Goal: Contribute content: Contribute content

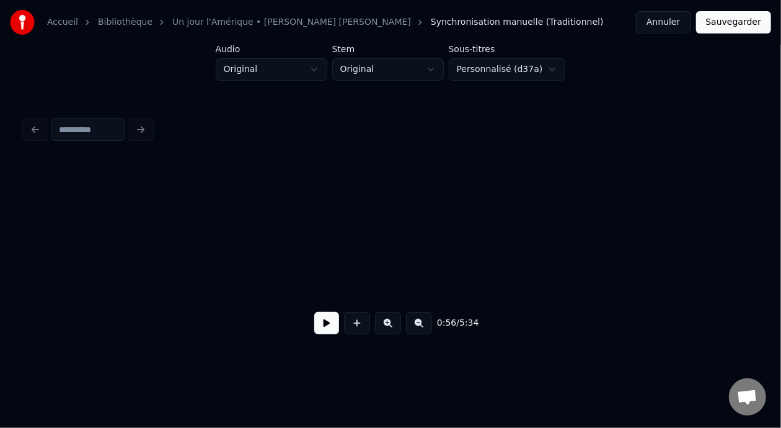
scroll to position [0, 7041]
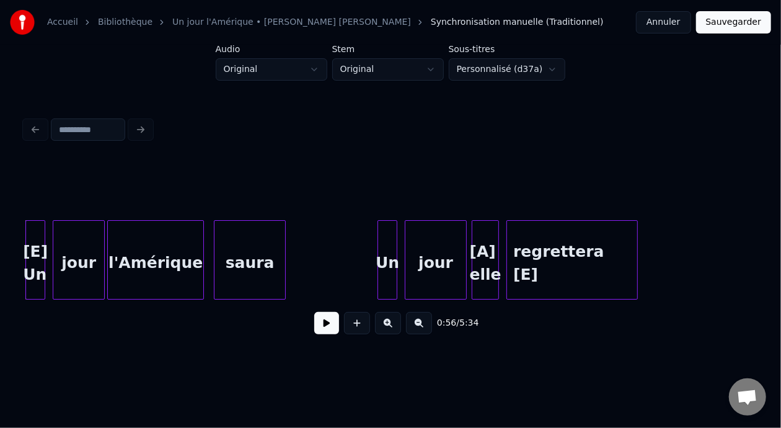
click at [735, 23] on button "Sauvegarder" at bounding box center [733, 22] width 75 height 22
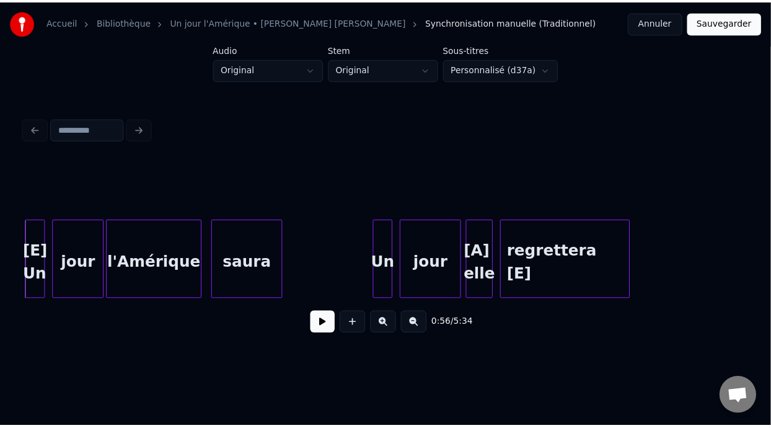
scroll to position [16, 0]
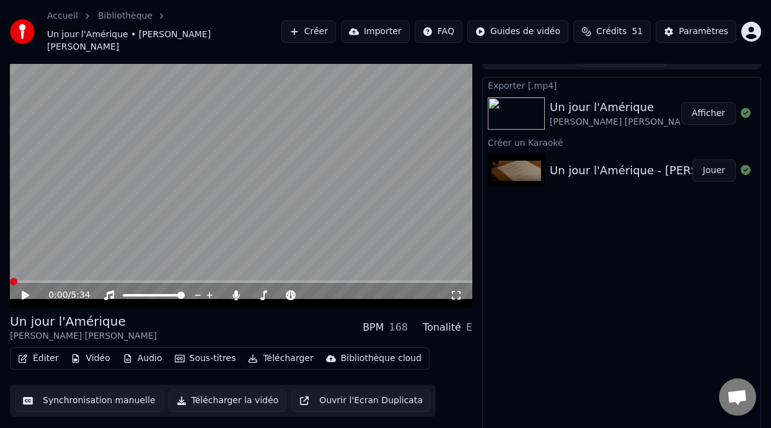
click at [25, 291] on icon at bounding box center [25, 295] width 7 height 9
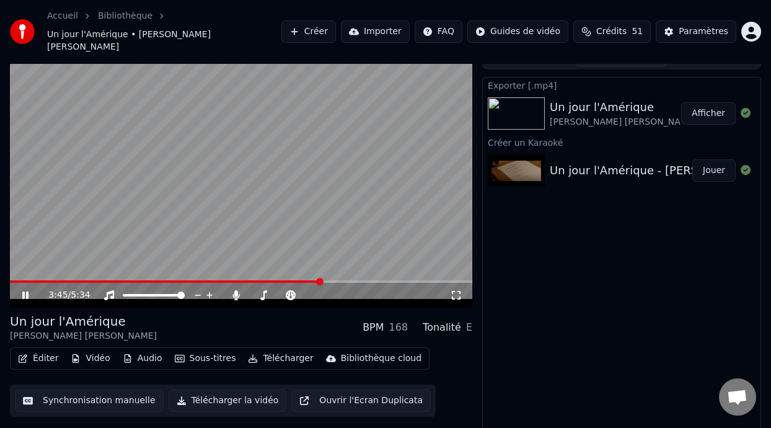
click at [14, 283] on div "3:45 / 5:34" at bounding box center [241, 295] width 462 height 25
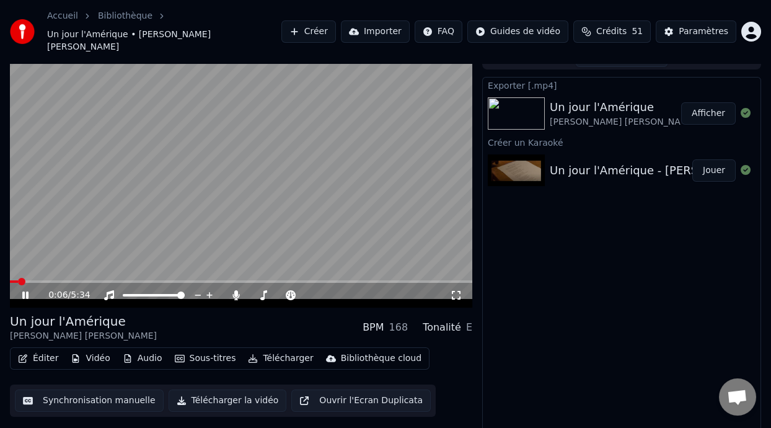
click at [18, 280] on span at bounding box center [14, 281] width 8 height 2
click at [457, 290] on icon at bounding box center [456, 295] width 12 height 10
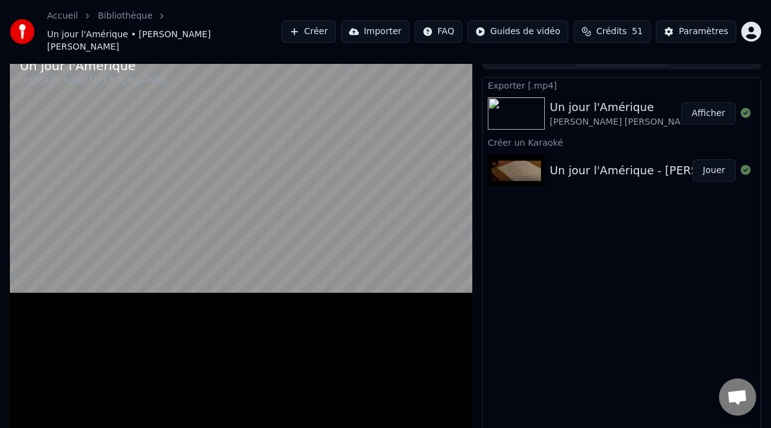
scroll to position [14, 0]
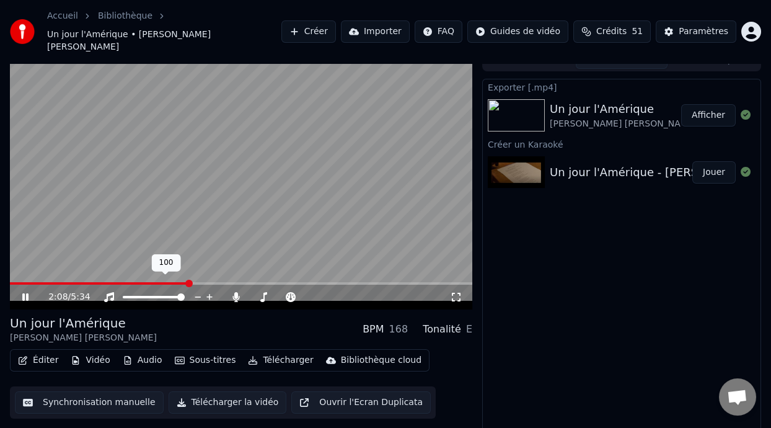
click at [140, 296] on span at bounding box center [154, 297] width 62 height 2
click at [185, 293] on span at bounding box center [180, 296] width 7 height 7
click at [237, 292] on icon at bounding box center [236, 297] width 7 height 10
click at [235, 292] on icon at bounding box center [236, 297] width 12 height 10
click at [267, 296] on span at bounding box center [258, 297] width 17 height 2
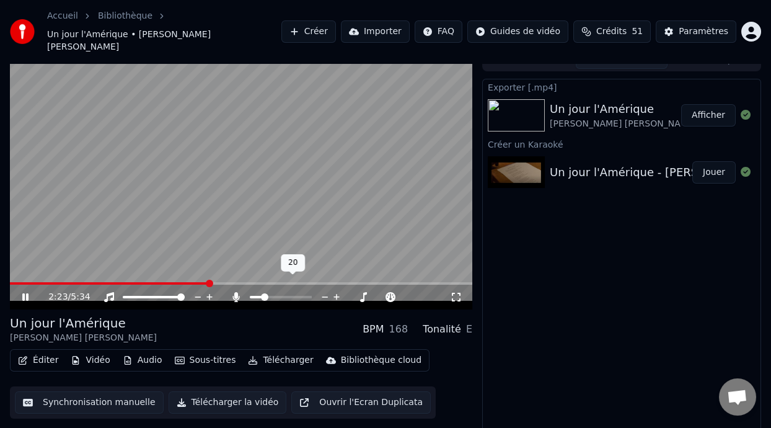
click at [261, 293] on span at bounding box center [264, 296] width 7 height 7
click at [274, 293] on span at bounding box center [274, 296] width 7 height 7
click at [22, 282] on span at bounding box center [119, 283] width 218 height 2
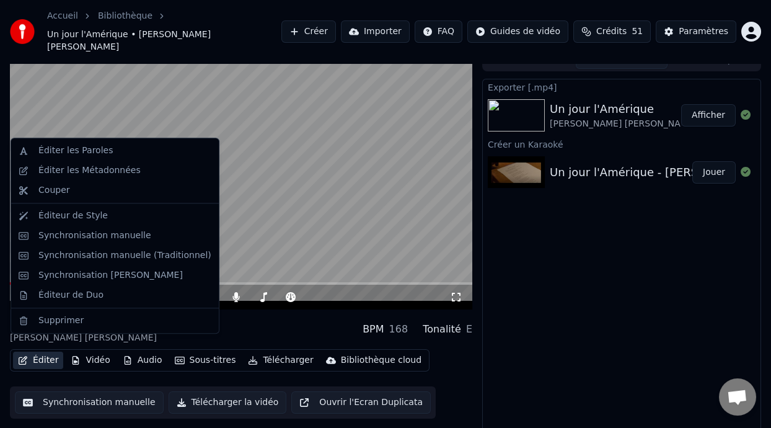
click at [46, 351] on button "Éditer" at bounding box center [38, 359] width 50 height 17
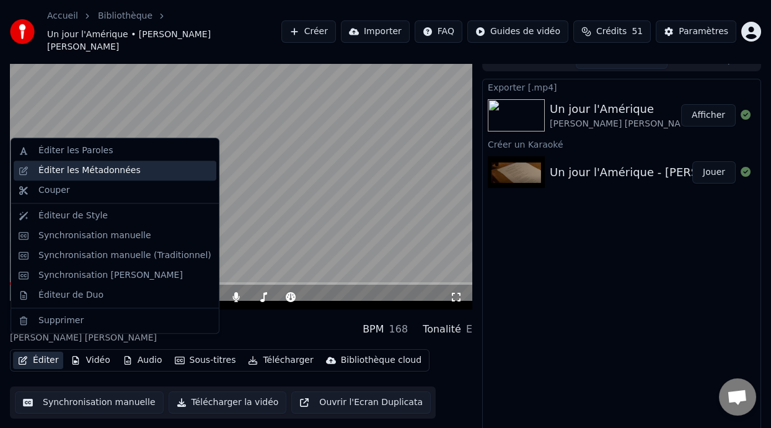
click at [129, 171] on div "Éditer les Métadonnées" at bounding box center [124, 170] width 173 height 12
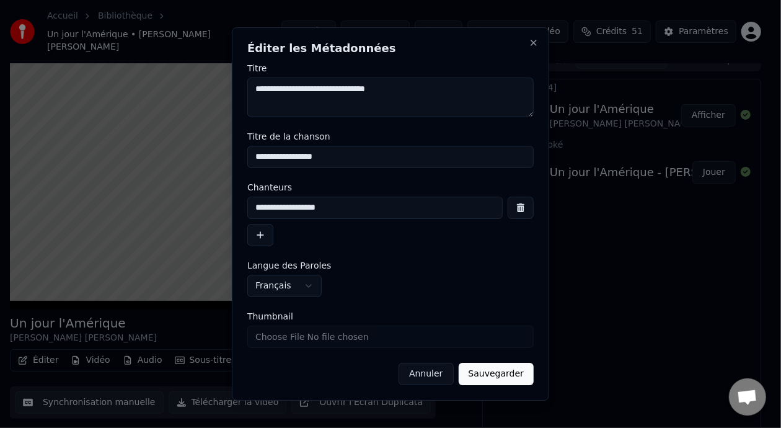
click at [336, 210] on input "**********" at bounding box center [374, 207] width 255 height 22
click at [334, 205] on input "**********" at bounding box center [374, 207] width 255 height 22
type input "**********"
click at [509, 375] on button "Sauvegarder" at bounding box center [496, 373] width 75 height 22
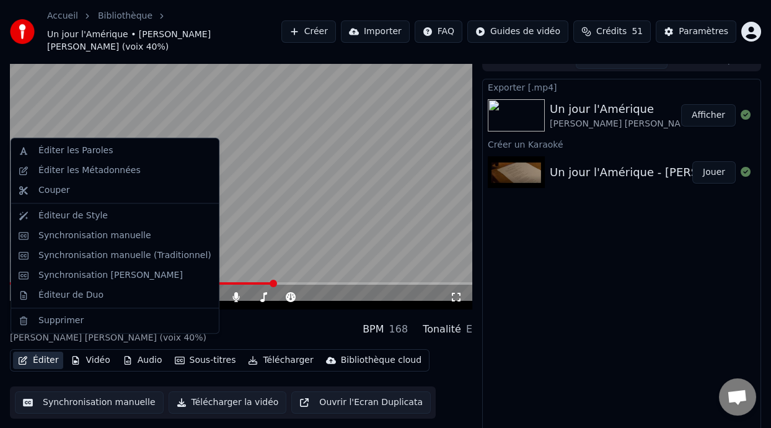
click at [50, 351] on button "Éditer" at bounding box center [38, 359] width 50 height 17
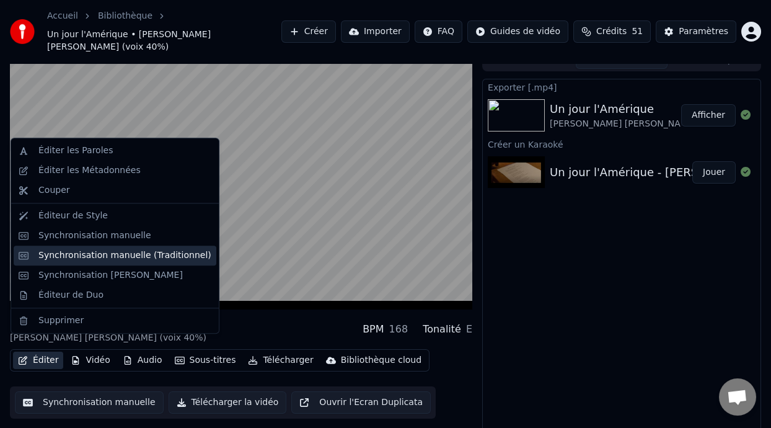
click at [133, 259] on div "Synchronisation manuelle (Traditionnel)" at bounding box center [124, 255] width 173 height 12
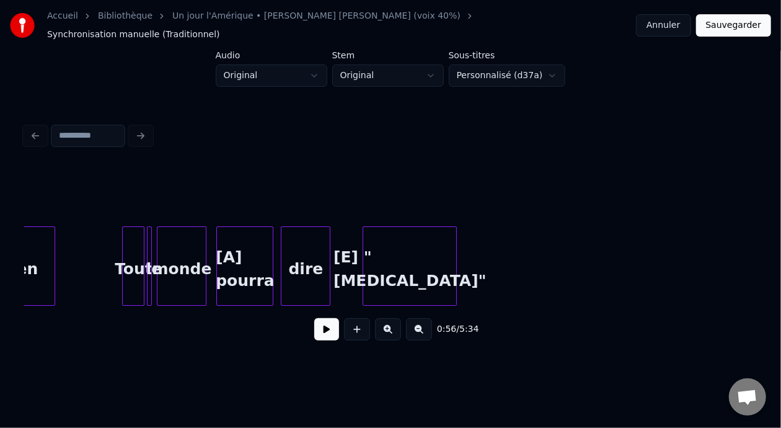
scroll to position [0, 21088]
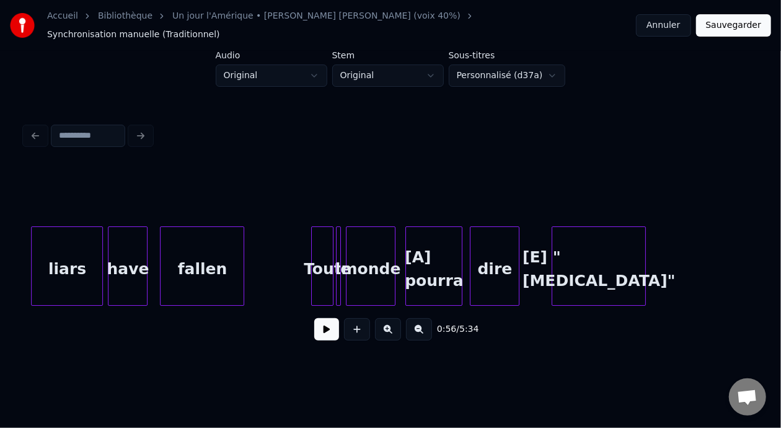
click at [509, 260] on div "dire" at bounding box center [494, 269] width 48 height 84
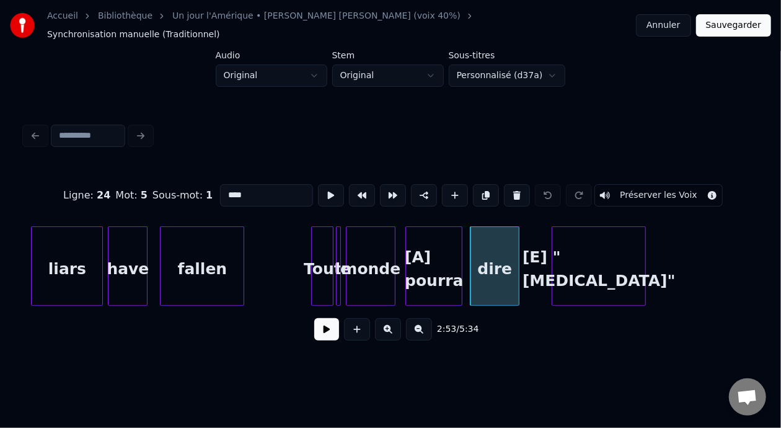
click at [220, 186] on input "****" at bounding box center [266, 195] width 93 height 22
type input "*****"
click at [752, 18] on button "Sauvegarder" at bounding box center [733, 25] width 75 height 22
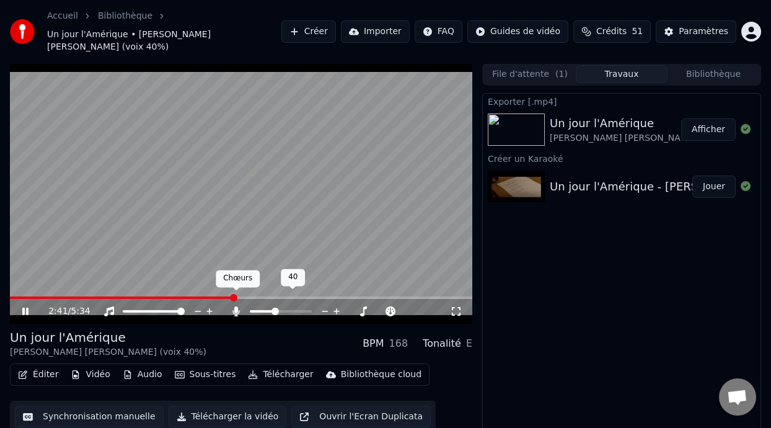
click at [236, 306] on icon at bounding box center [236, 311] width 7 height 10
click at [237, 306] on icon at bounding box center [236, 311] width 12 height 10
click at [27, 307] on icon at bounding box center [25, 310] width 6 height 7
click at [50, 366] on button "Éditer" at bounding box center [38, 374] width 50 height 17
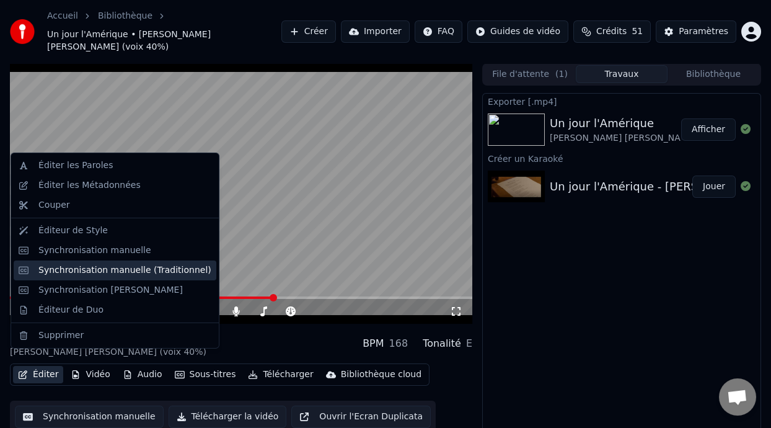
click at [123, 272] on div "Synchronisation manuelle (Traditionnel)" at bounding box center [124, 270] width 173 height 12
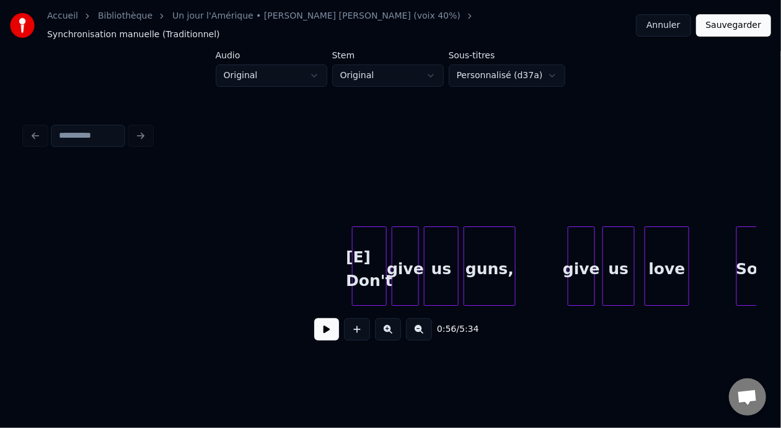
scroll to position [0, 7751]
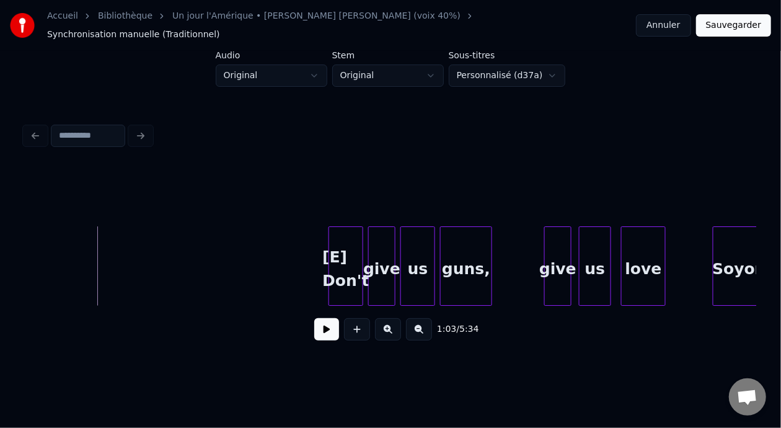
click at [327, 327] on button at bounding box center [326, 329] width 25 height 22
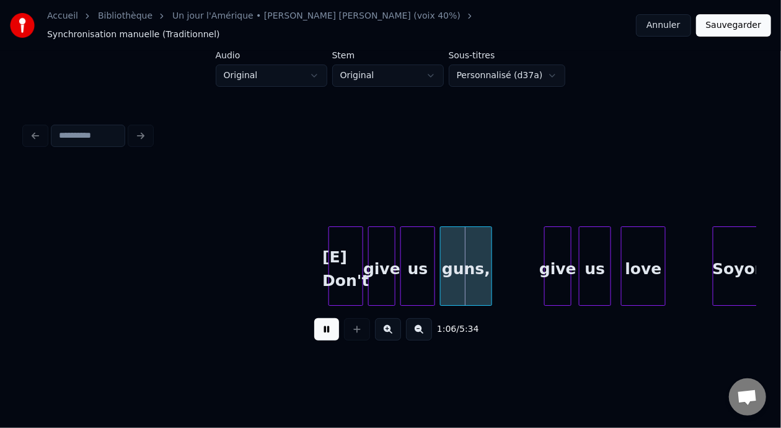
click at [327, 327] on button at bounding box center [326, 329] width 25 height 22
click at [319, 330] on button at bounding box center [326, 329] width 25 height 22
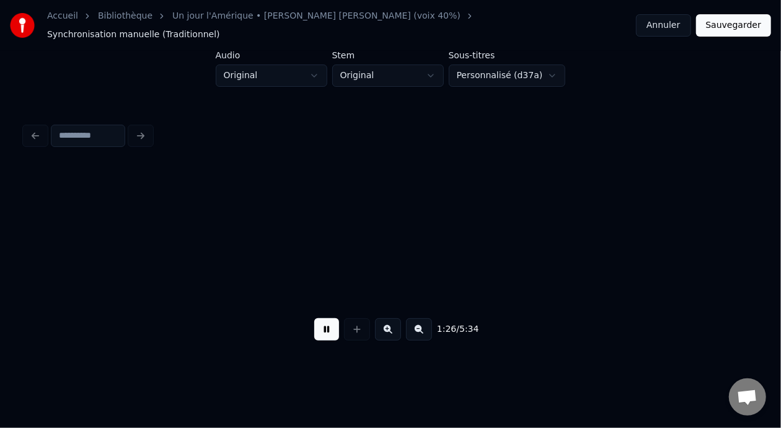
scroll to position [0, 10678]
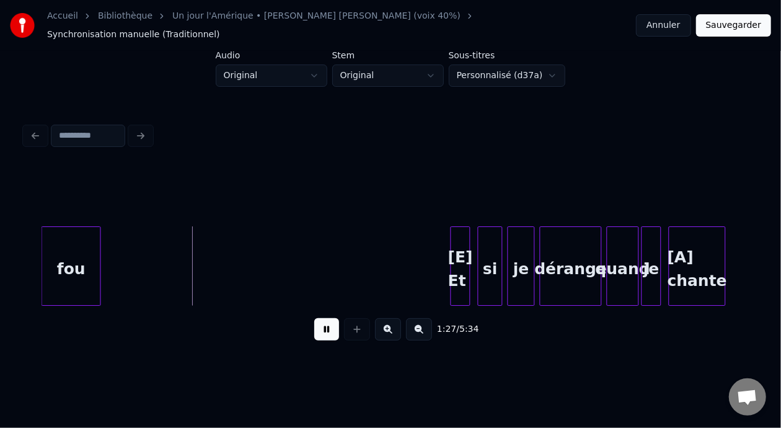
click at [318, 324] on button at bounding box center [326, 329] width 25 height 22
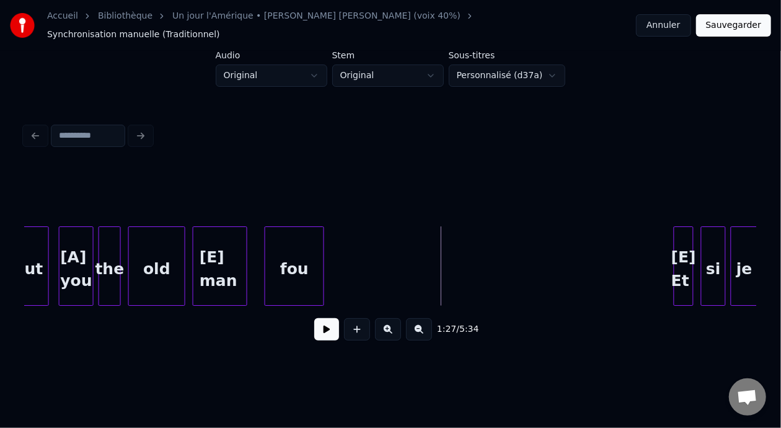
scroll to position [0, 10438]
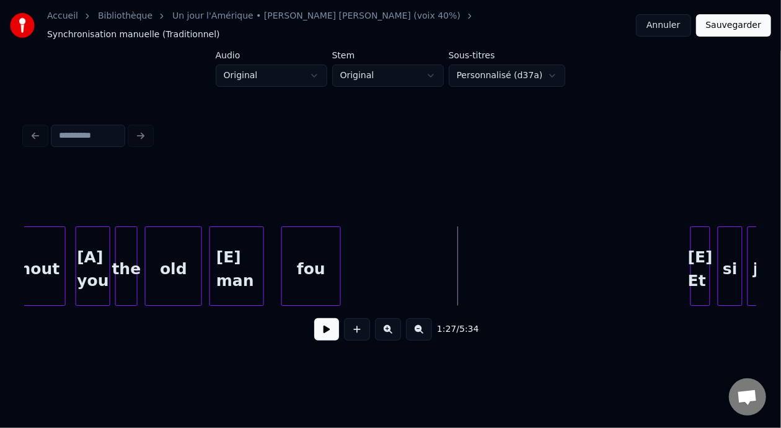
click at [238, 275] on div "[E] man" at bounding box center [236, 269] width 53 height 84
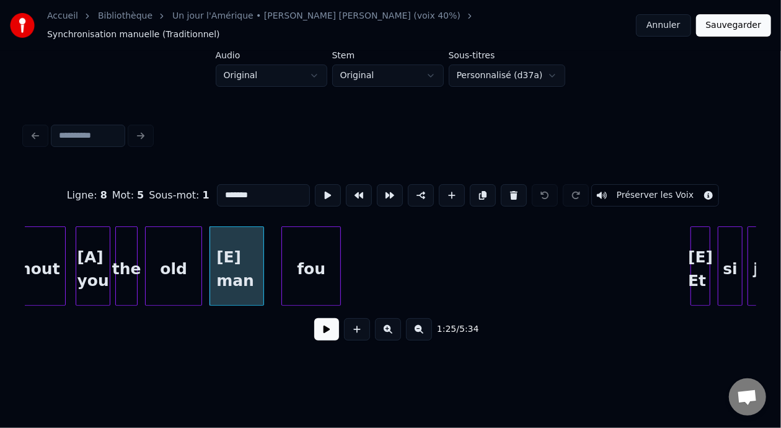
click at [229, 184] on input "*******" at bounding box center [263, 195] width 93 height 22
type input "********"
click at [320, 328] on button at bounding box center [326, 329] width 25 height 22
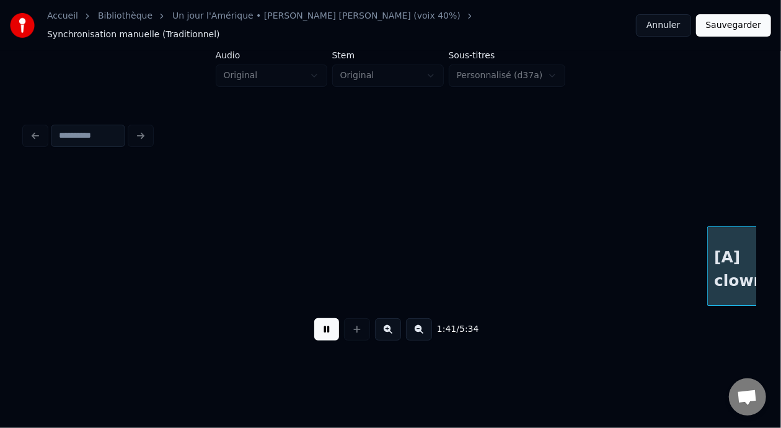
scroll to position [0, 12632]
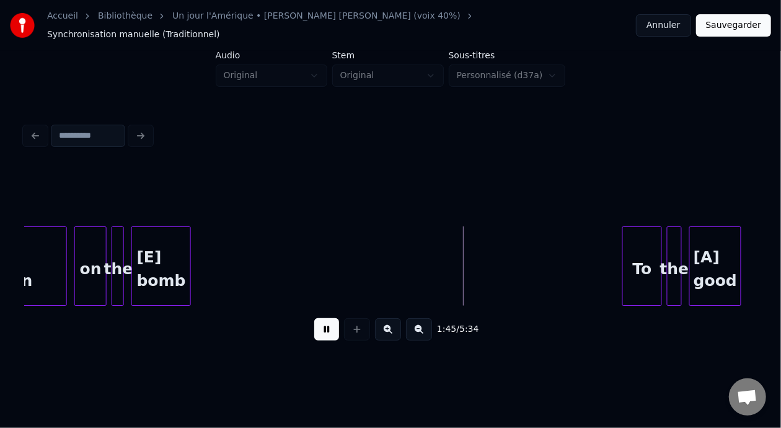
click at [321, 330] on button at bounding box center [326, 329] width 25 height 22
click at [328, 331] on button at bounding box center [326, 329] width 25 height 22
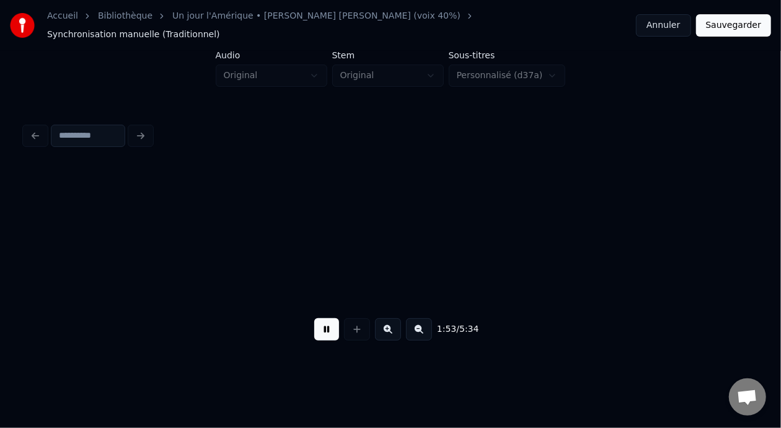
scroll to position [0, 14096]
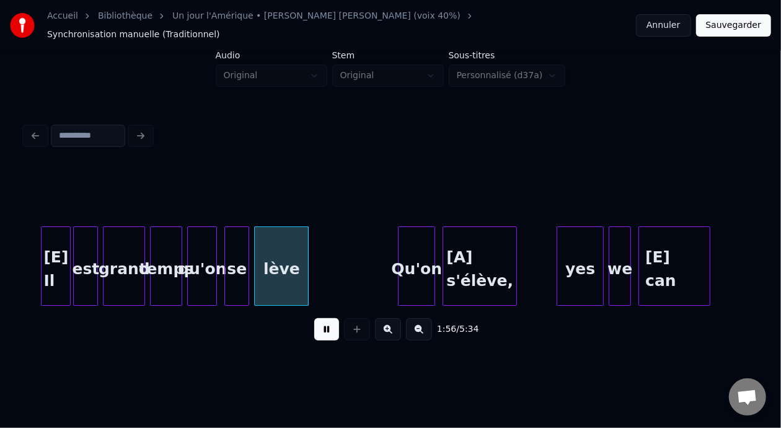
click at [328, 330] on button at bounding box center [326, 329] width 25 height 22
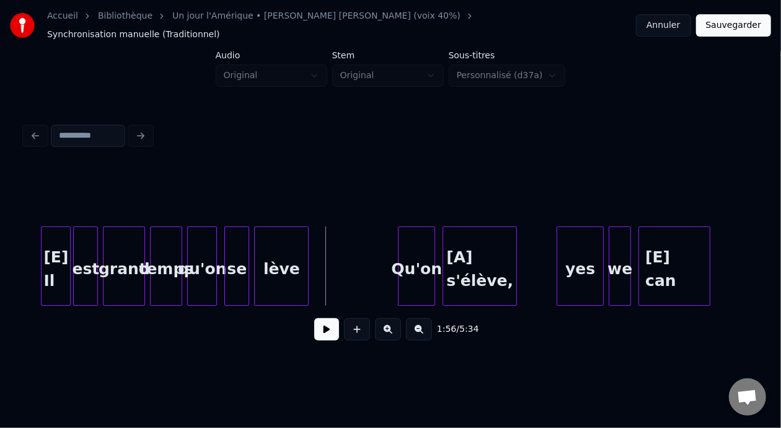
click at [330, 330] on button at bounding box center [326, 329] width 25 height 22
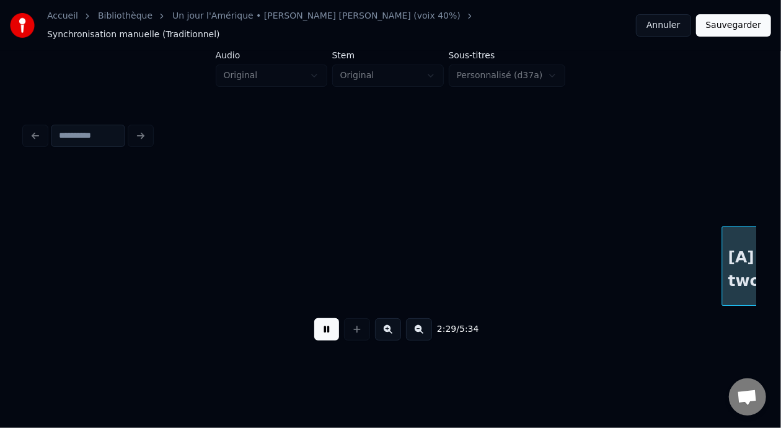
scroll to position [0, 18484]
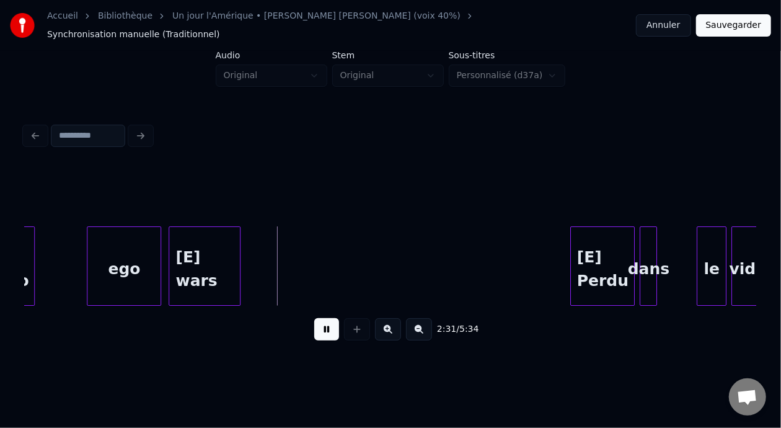
click at [314, 318] on button at bounding box center [326, 329] width 25 height 22
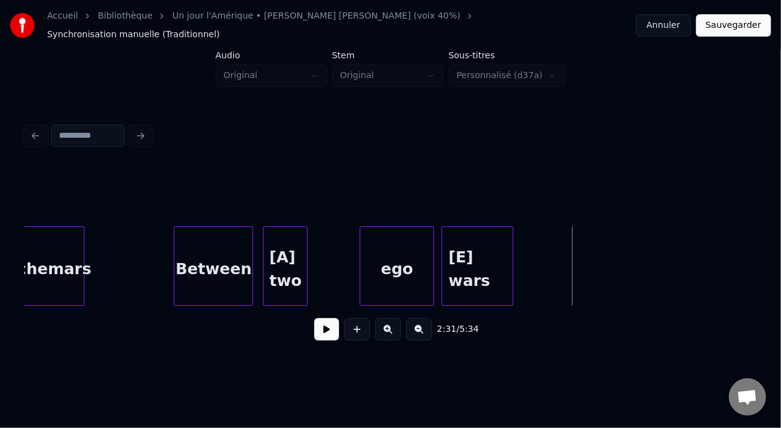
scroll to position [0, 18195]
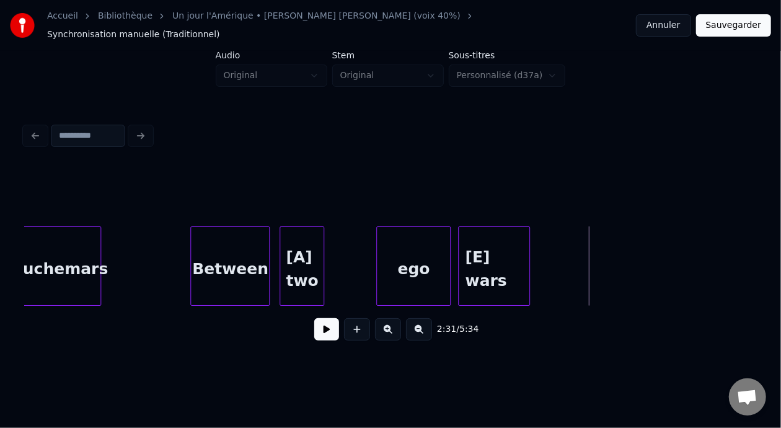
click at [318, 330] on button at bounding box center [326, 329] width 25 height 22
click at [317, 329] on button at bounding box center [326, 329] width 25 height 22
click at [325, 324] on button at bounding box center [326, 329] width 25 height 22
click at [323, 320] on button at bounding box center [326, 329] width 25 height 22
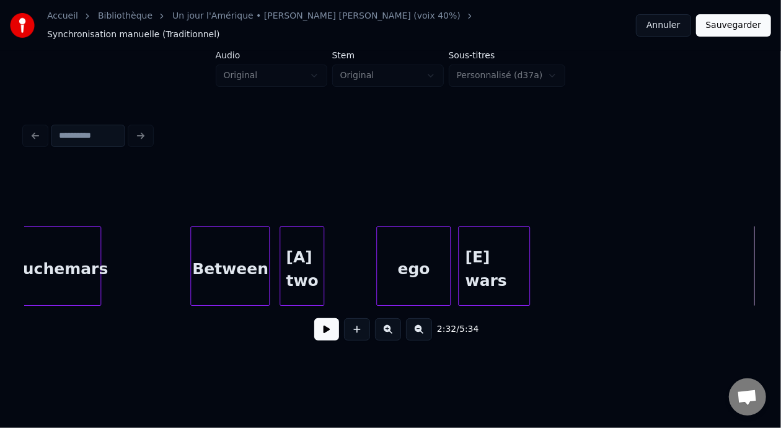
click at [216, 255] on div "Between" at bounding box center [230, 269] width 78 height 84
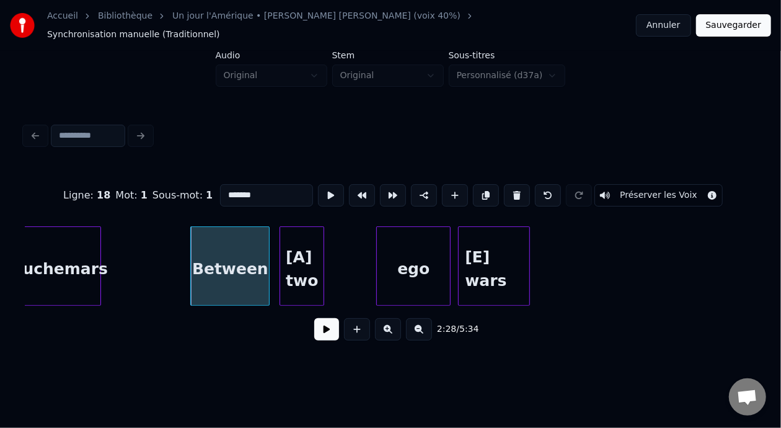
click at [331, 332] on button at bounding box center [326, 329] width 25 height 22
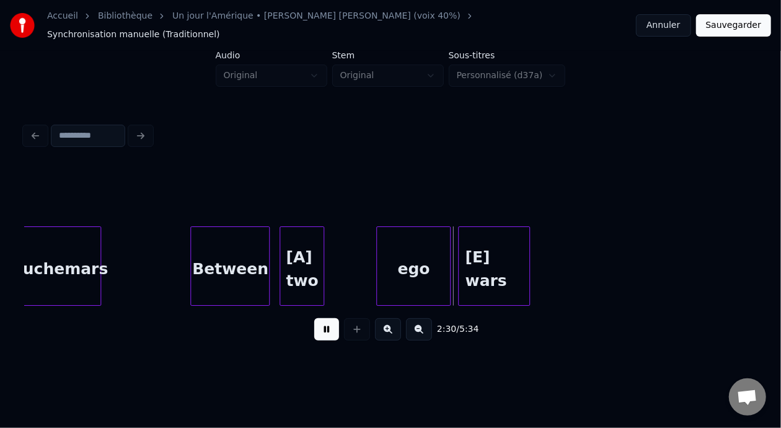
click at [329, 330] on button at bounding box center [326, 329] width 25 height 22
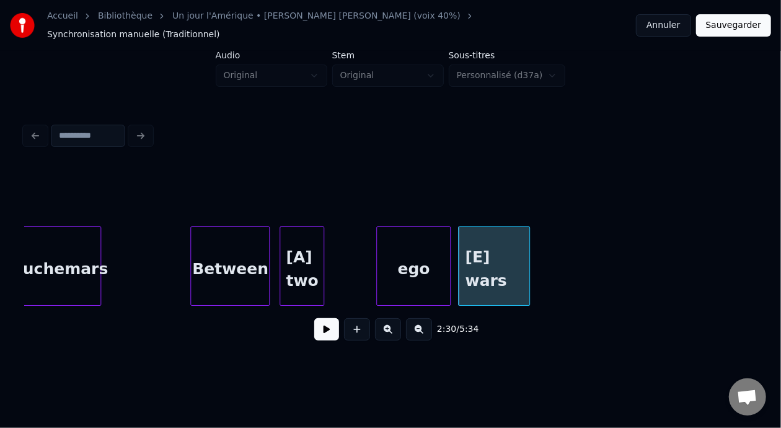
click at [329, 330] on button at bounding box center [326, 329] width 25 height 22
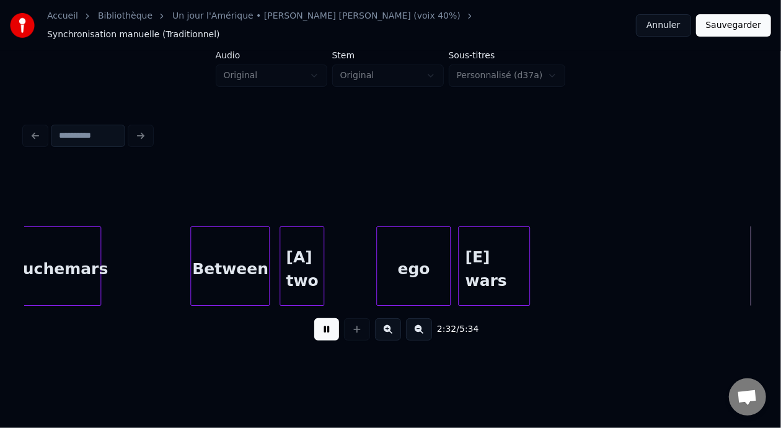
scroll to position [0, 18928]
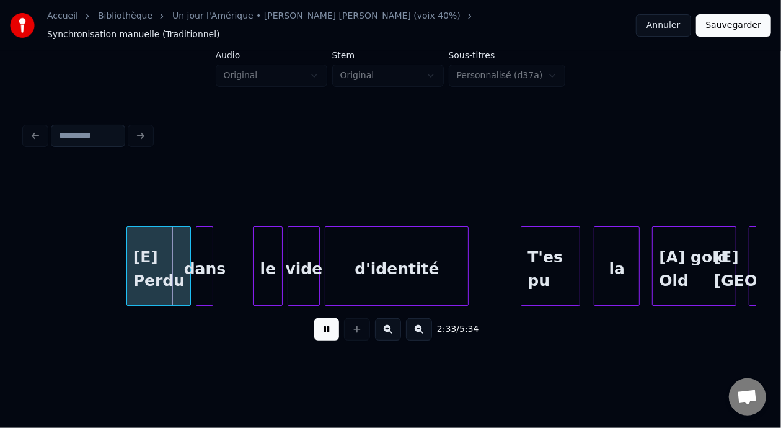
click at [314, 325] on button at bounding box center [326, 329] width 25 height 22
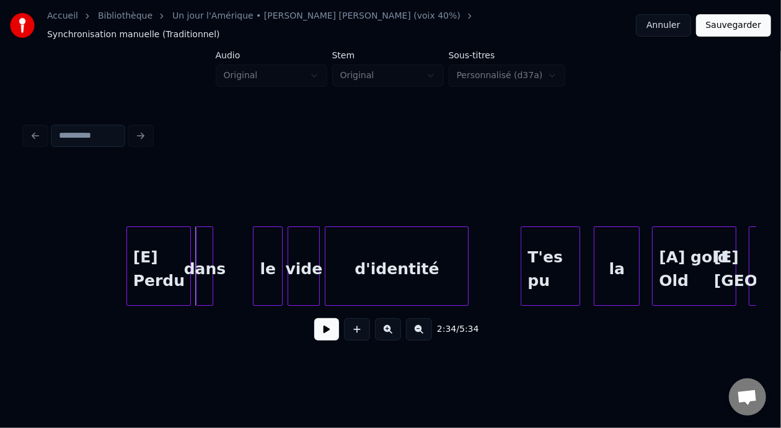
click at [314, 325] on button at bounding box center [326, 329] width 25 height 22
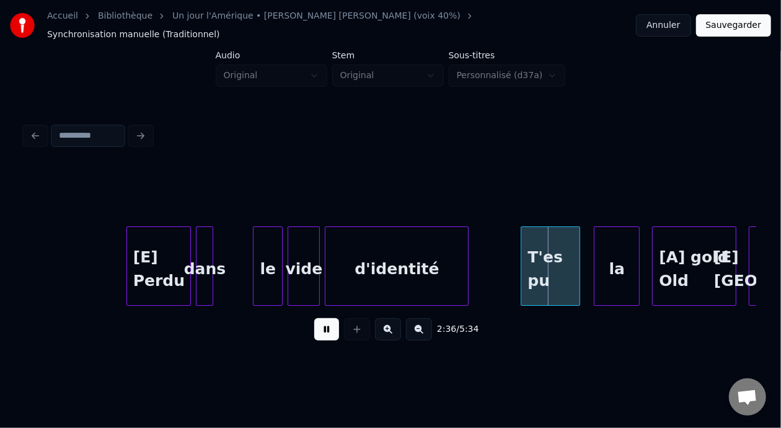
click at [314, 330] on button at bounding box center [326, 329] width 25 height 22
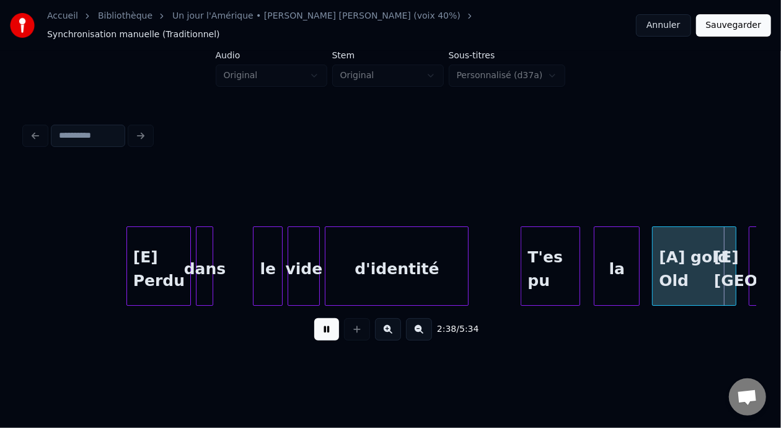
click at [314, 330] on button at bounding box center [326, 329] width 25 height 22
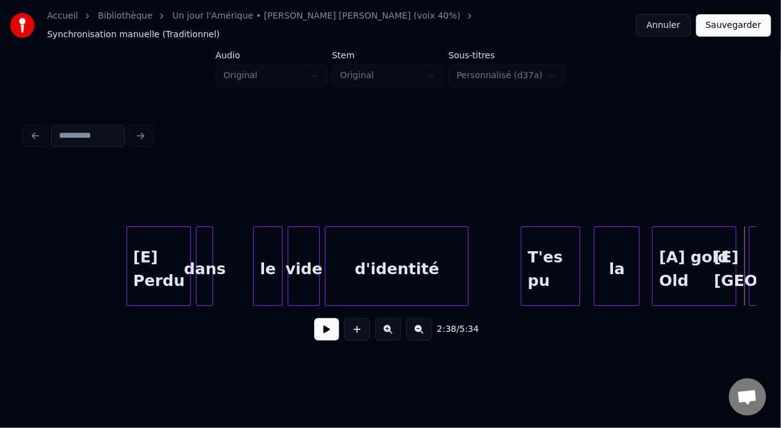
click at [314, 330] on button at bounding box center [326, 329] width 25 height 22
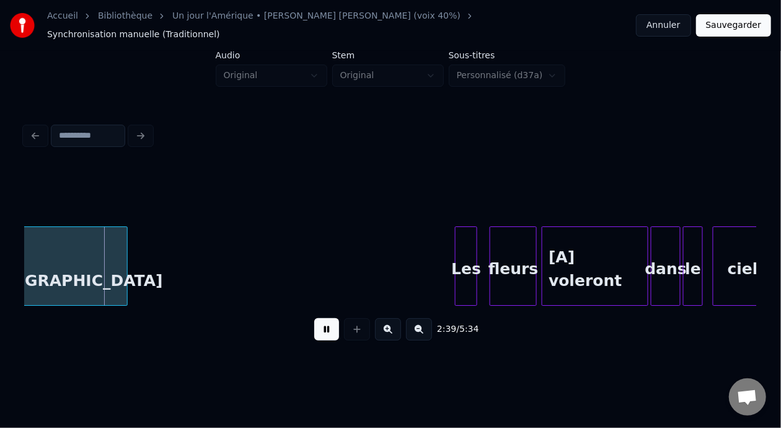
click at [314, 330] on button at bounding box center [326, 329] width 25 height 22
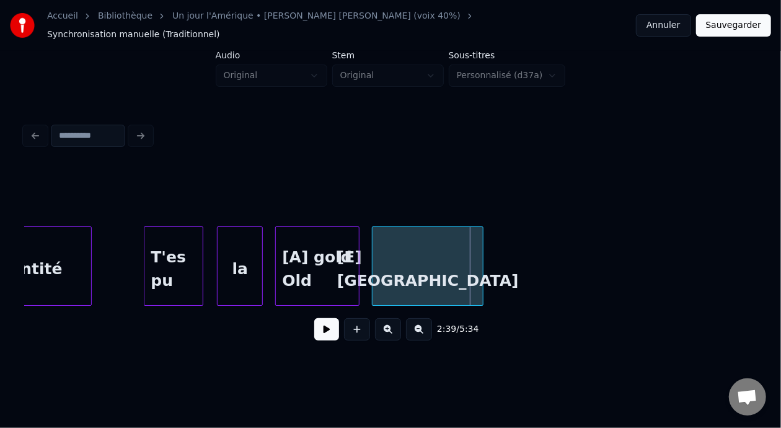
scroll to position [0, 19280]
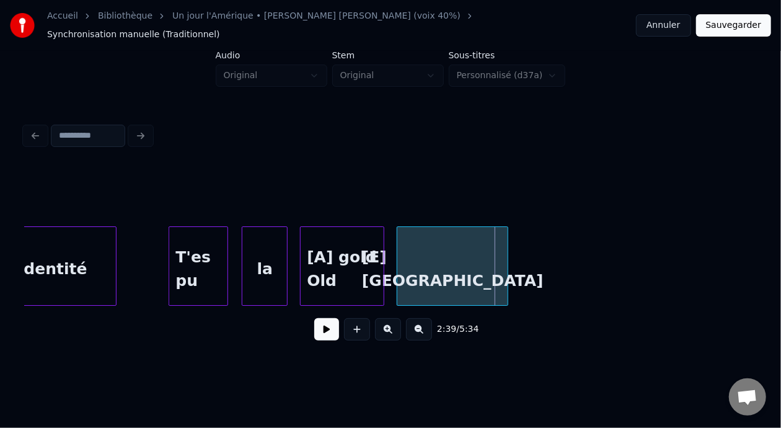
click at [190, 269] on div "T'es pu" at bounding box center [198, 269] width 58 height 84
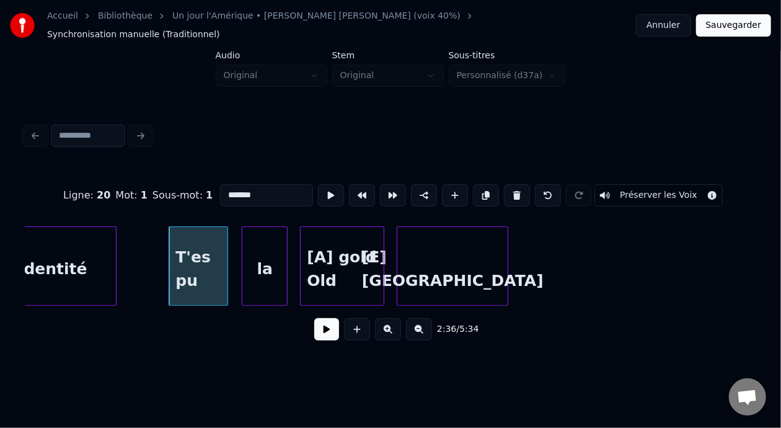
click at [315, 336] on button at bounding box center [326, 329] width 25 height 22
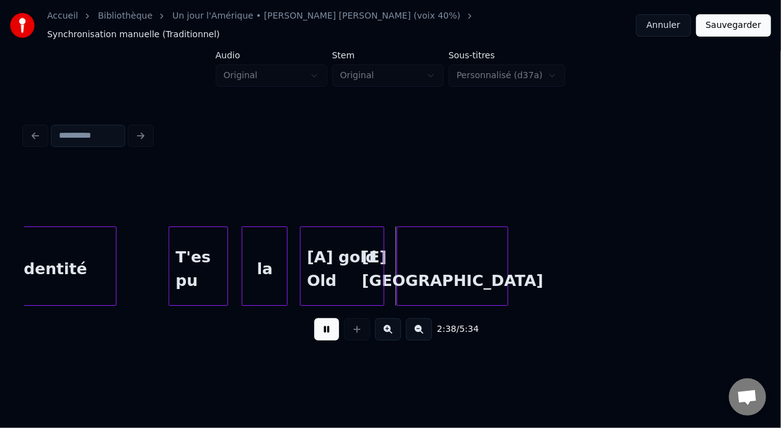
click at [315, 336] on button at bounding box center [326, 329] width 25 height 22
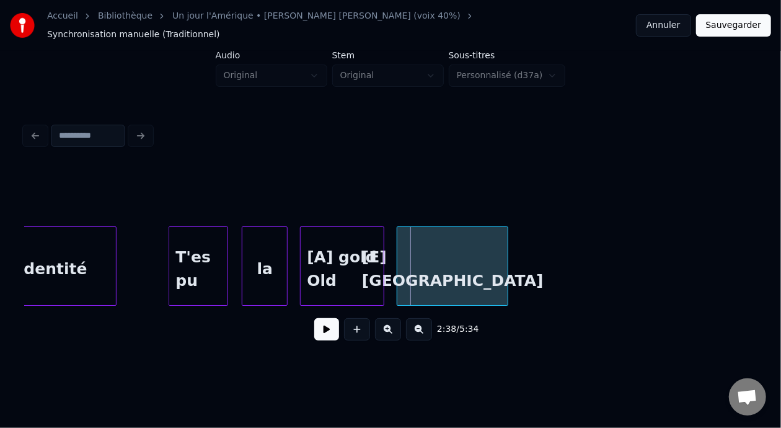
click at [314, 336] on button at bounding box center [326, 329] width 25 height 22
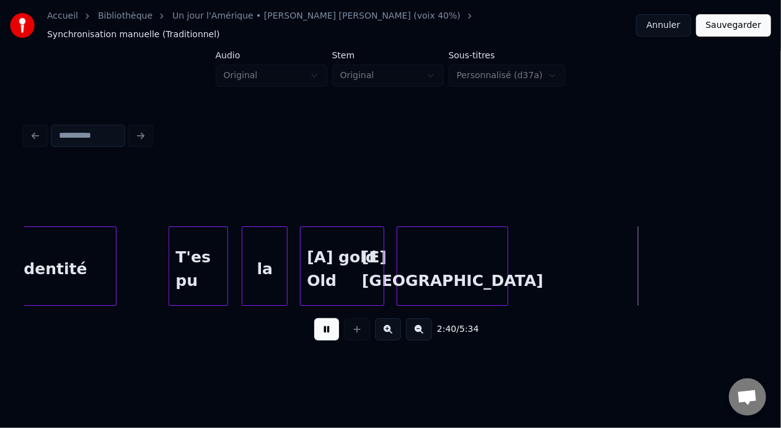
click at [314, 336] on button at bounding box center [326, 329] width 25 height 22
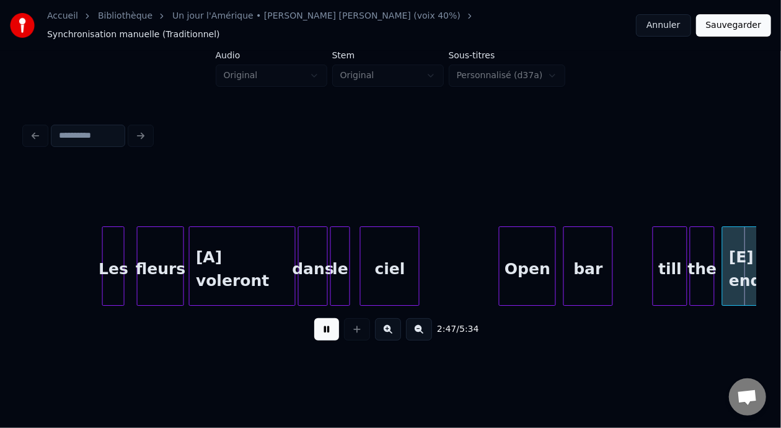
scroll to position [0, 20744]
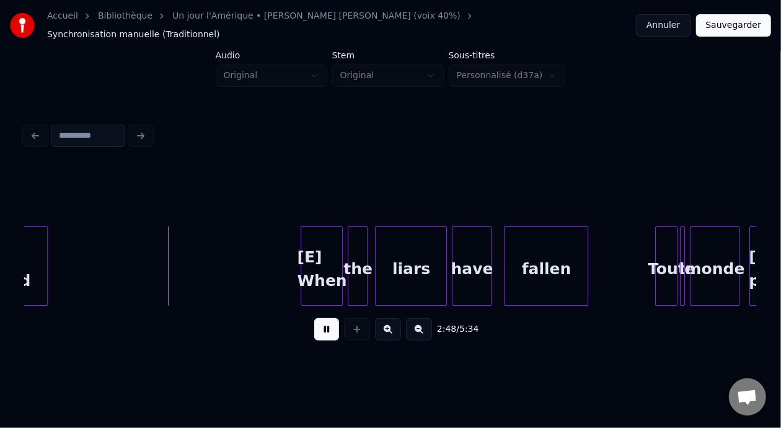
click at [314, 334] on button at bounding box center [326, 329] width 25 height 22
click at [314, 331] on button at bounding box center [326, 329] width 25 height 22
click at [314, 330] on button at bounding box center [326, 329] width 25 height 22
click at [317, 332] on button at bounding box center [326, 329] width 25 height 22
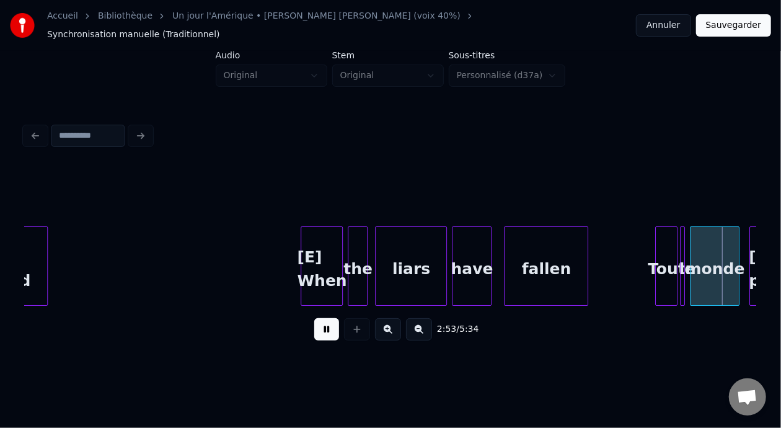
click at [317, 332] on button at bounding box center [326, 329] width 25 height 22
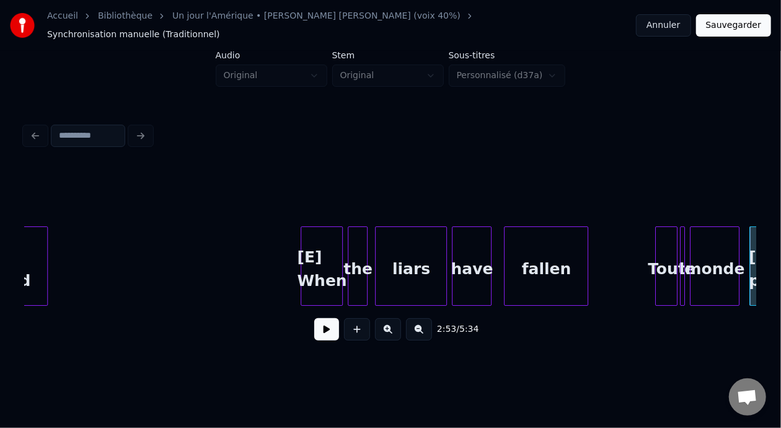
click at [317, 332] on button at bounding box center [326, 329] width 25 height 22
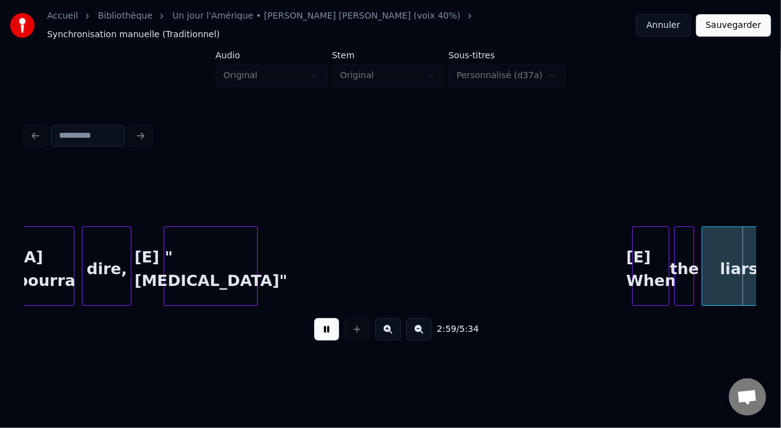
scroll to position [0, 22207]
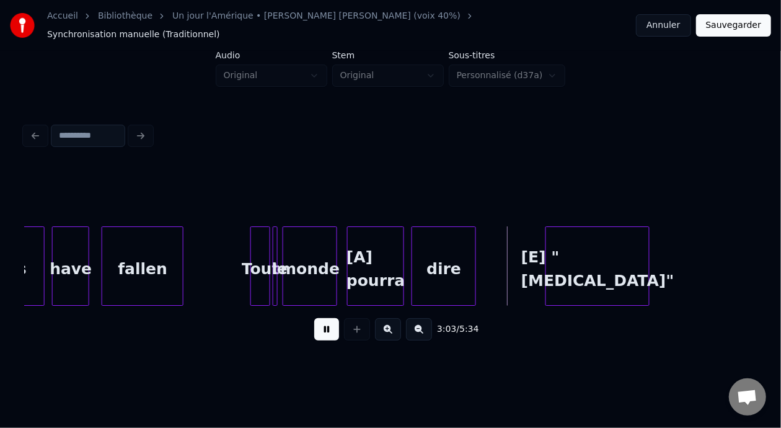
click at [320, 331] on button at bounding box center [326, 329] width 25 height 22
click at [454, 260] on div "dire" at bounding box center [443, 269] width 63 height 84
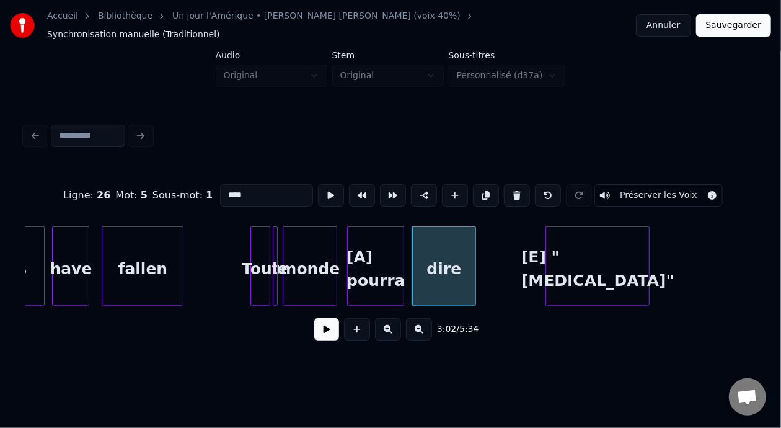
click at [220, 184] on input "****" at bounding box center [266, 195] width 93 height 22
type input "*****"
click at [314, 328] on button at bounding box center [326, 329] width 25 height 22
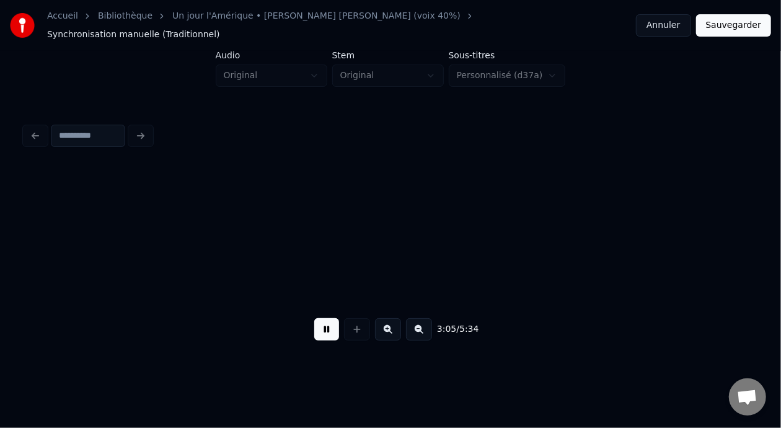
scroll to position [0, 22939]
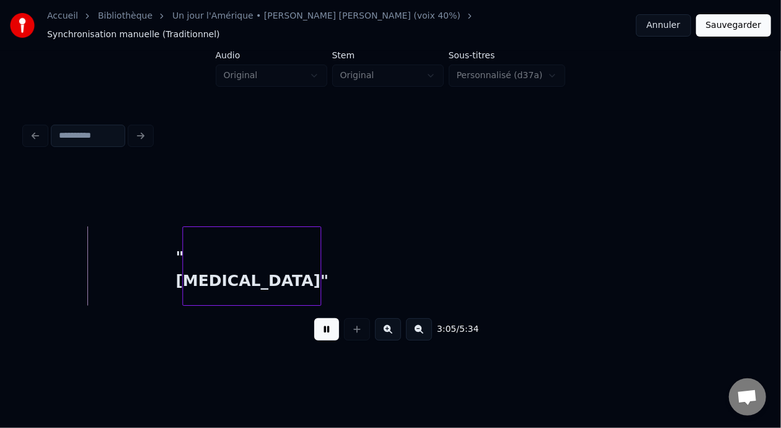
click at [314, 328] on button at bounding box center [326, 329] width 25 height 22
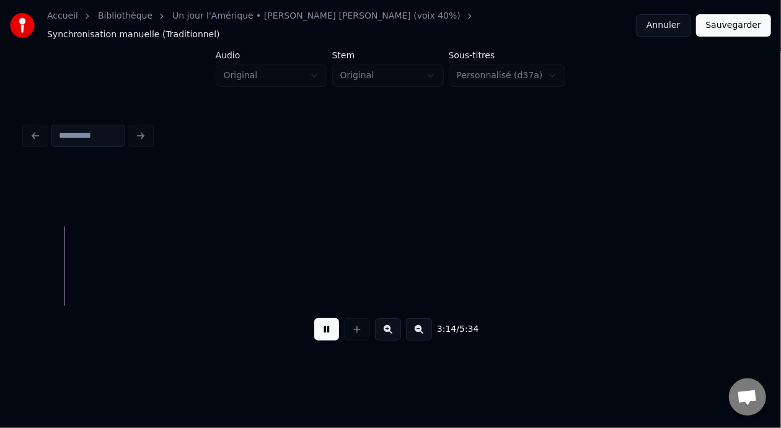
scroll to position [0, 24129]
click at [317, 329] on button at bounding box center [326, 329] width 25 height 22
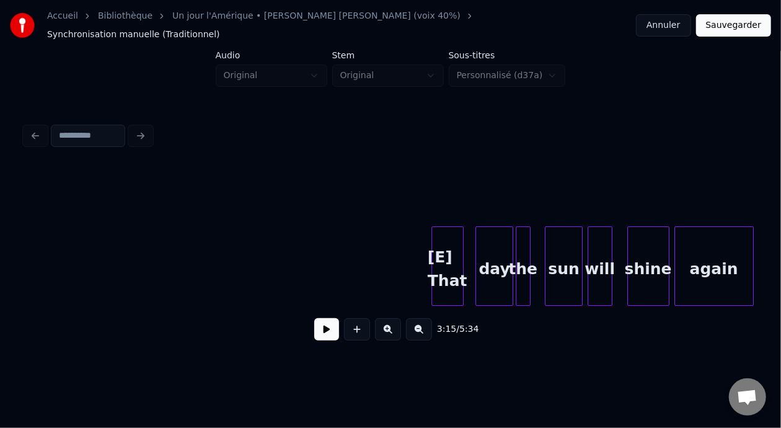
click at [433, 250] on div at bounding box center [434, 266] width 4 height 78
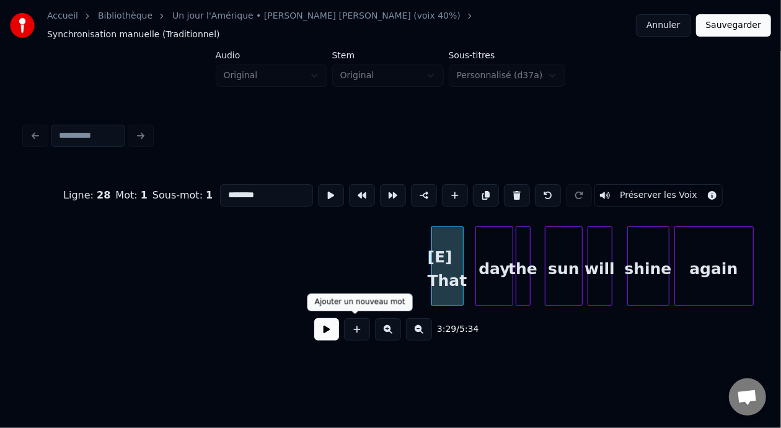
click at [329, 325] on button at bounding box center [326, 329] width 25 height 22
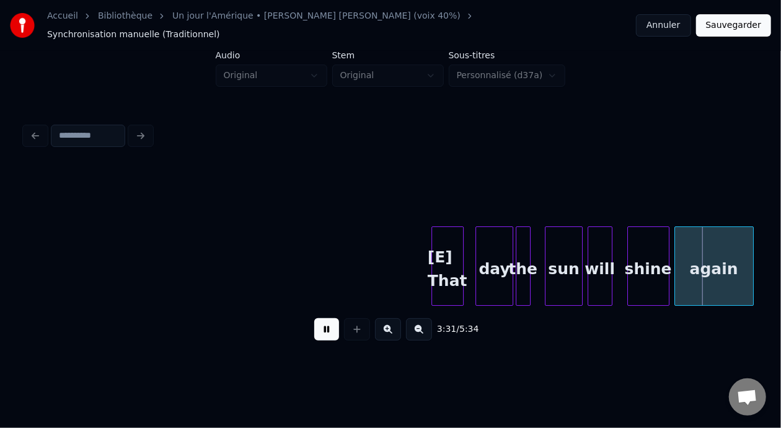
click at [329, 325] on button at bounding box center [326, 329] width 25 height 22
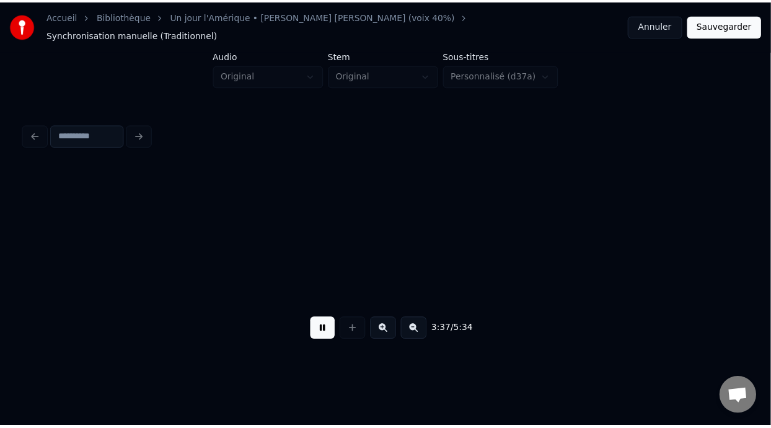
scroll to position [0, 26991]
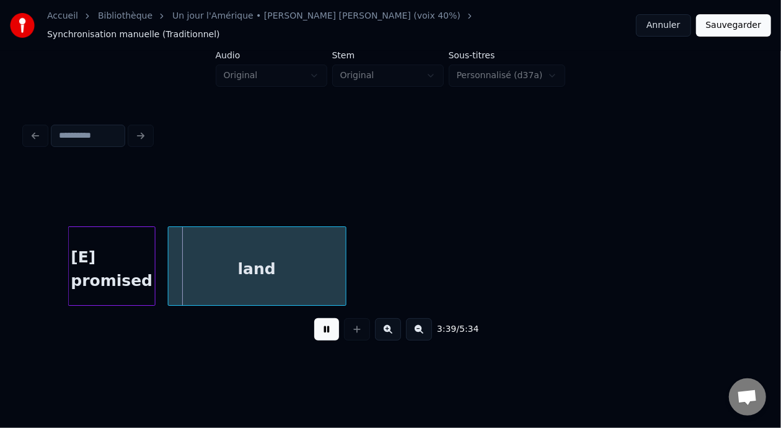
click at [329, 325] on button at bounding box center [326, 329] width 25 height 22
click at [327, 325] on button at bounding box center [326, 329] width 25 height 22
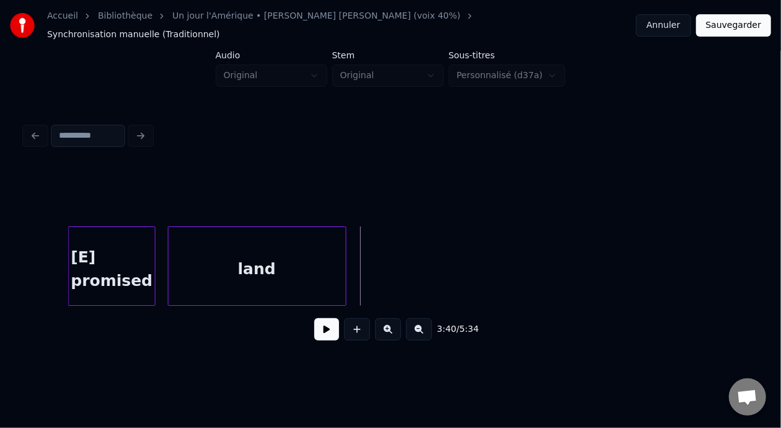
click at [728, 22] on button "Sauvegarder" at bounding box center [733, 25] width 75 height 22
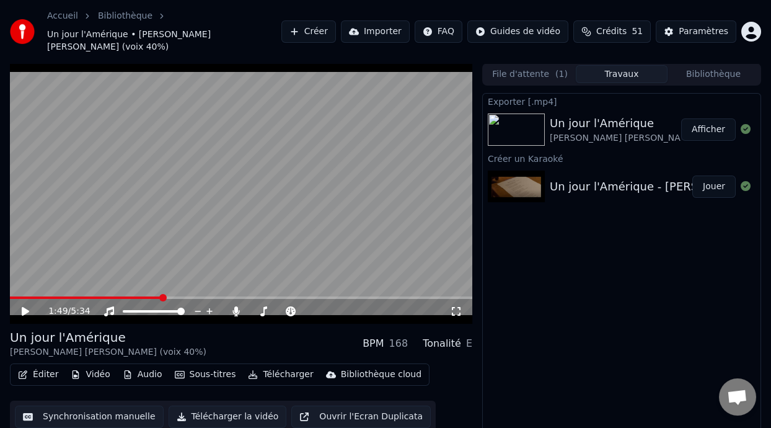
scroll to position [16, 0]
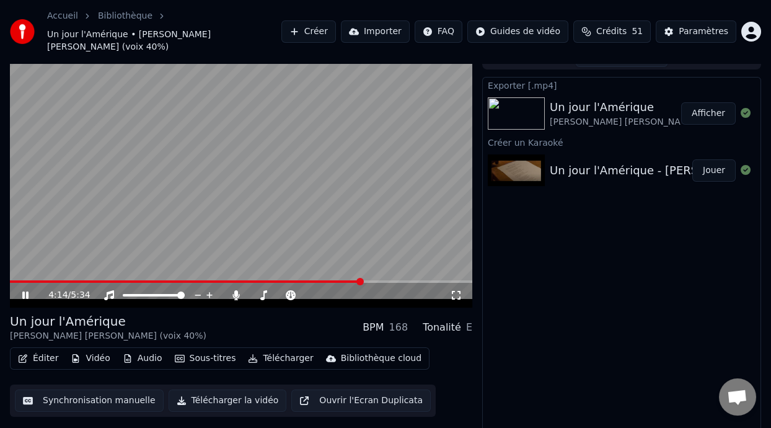
click at [15, 280] on span at bounding box center [186, 281] width 352 height 2
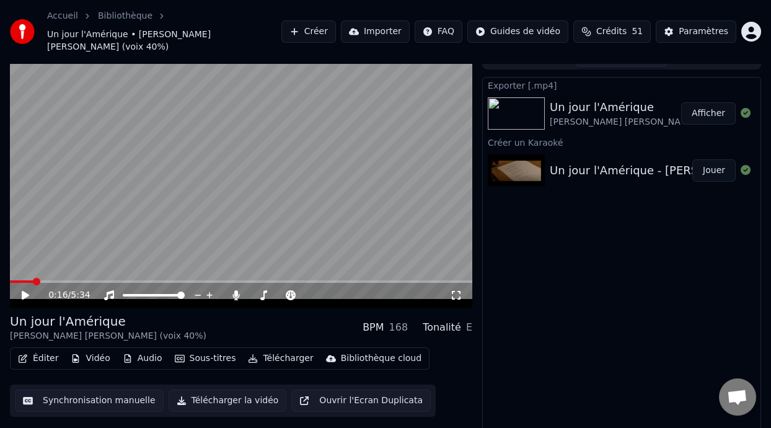
click at [25, 290] on icon at bounding box center [34, 295] width 29 height 10
click at [33, 280] on span at bounding box center [22, 281] width 24 height 2
click at [40, 349] on button "Éditer" at bounding box center [38, 357] width 50 height 17
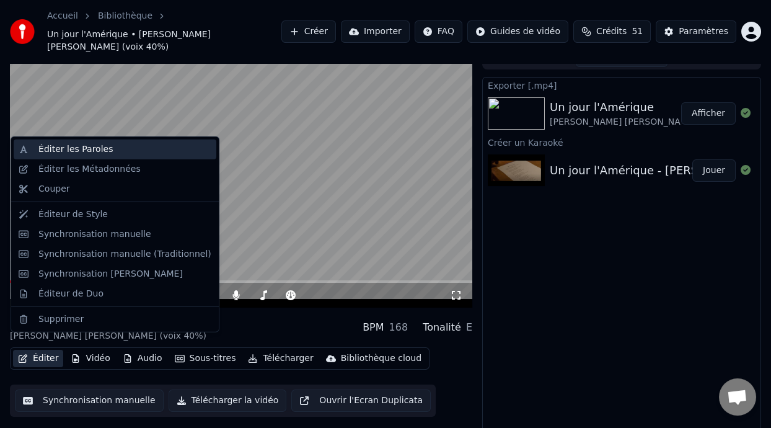
click at [120, 147] on div "Éditer les Paroles" at bounding box center [124, 149] width 173 height 12
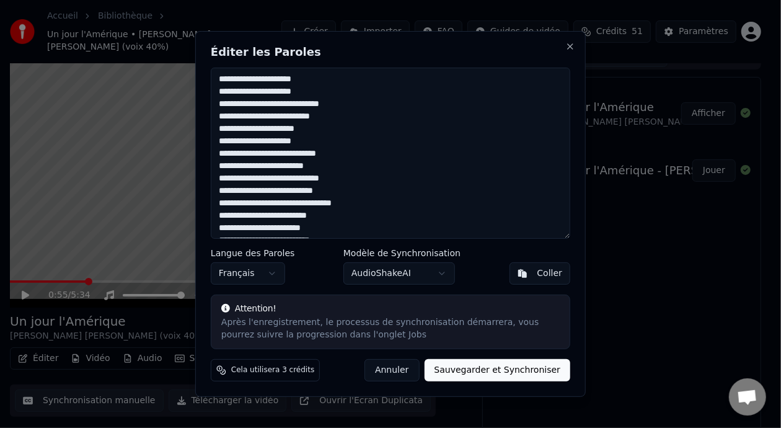
click at [410, 369] on button "Annuler" at bounding box center [391, 370] width 55 height 22
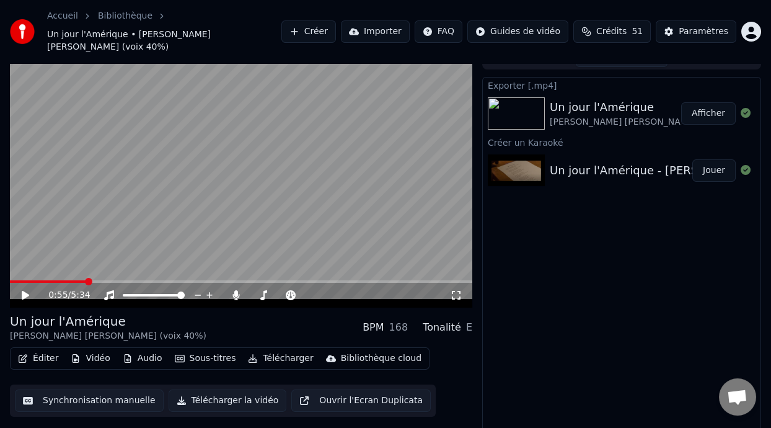
click at [209, 349] on button "Sous-titres" at bounding box center [205, 357] width 71 height 17
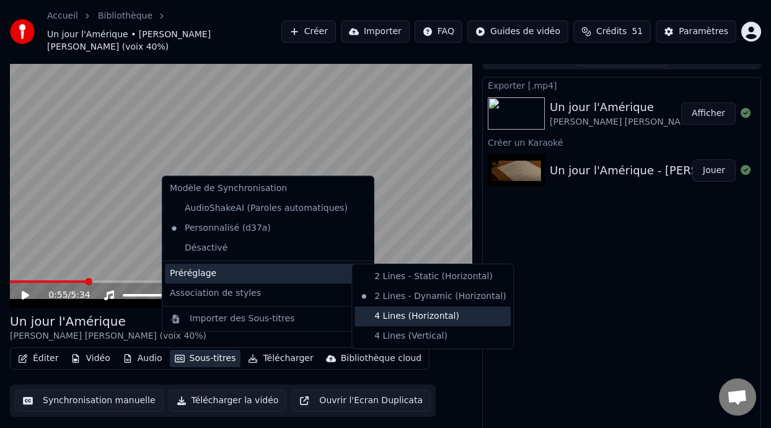
click at [443, 315] on div "4 Lines (Horizontal)" at bounding box center [432, 316] width 156 height 20
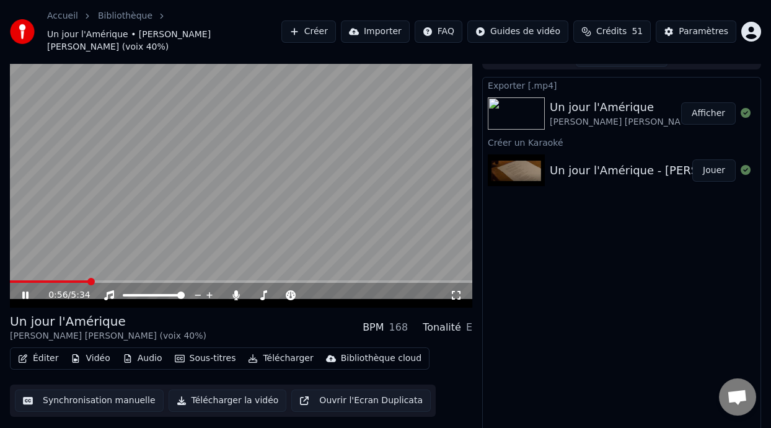
click at [454, 290] on icon at bounding box center [456, 295] width 12 height 10
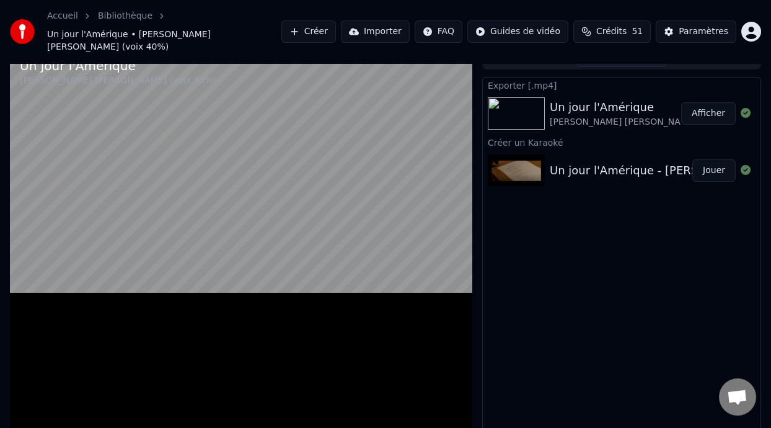
scroll to position [14, 0]
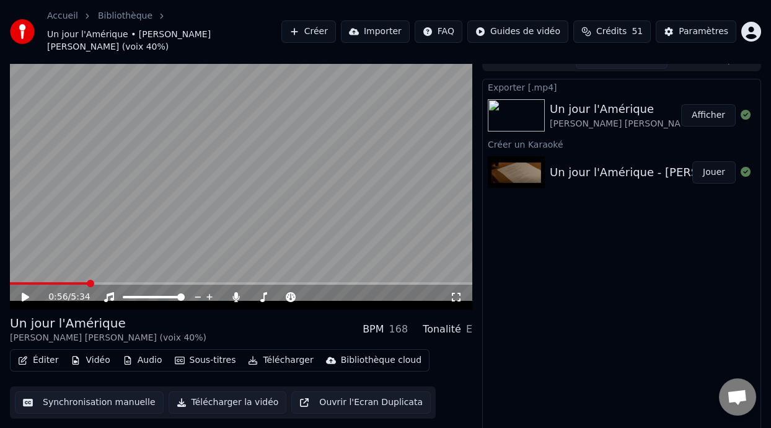
click at [25, 292] on icon at bounding box center [25, 296] width 7 height 9
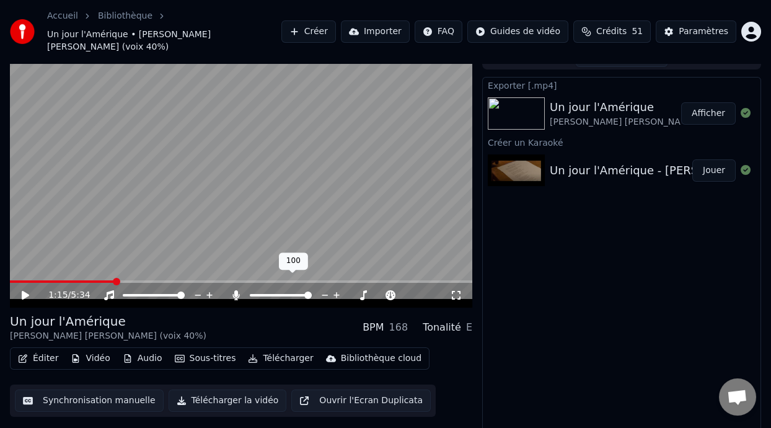
click at [274, 294] on span at bounding box center [281, 295] width 62 height 2
click at [82, 280] on span at bounding box center [62, 281] width 104 height 2
click at [25, 290] on icon at bounding box center [34, 295] width 29 height 10
click at [55, 280] on span at bounding box center [100, 281] width 180 height 2
click at [67, 278] on span at bounding box center [70, 281] width 7 height 7
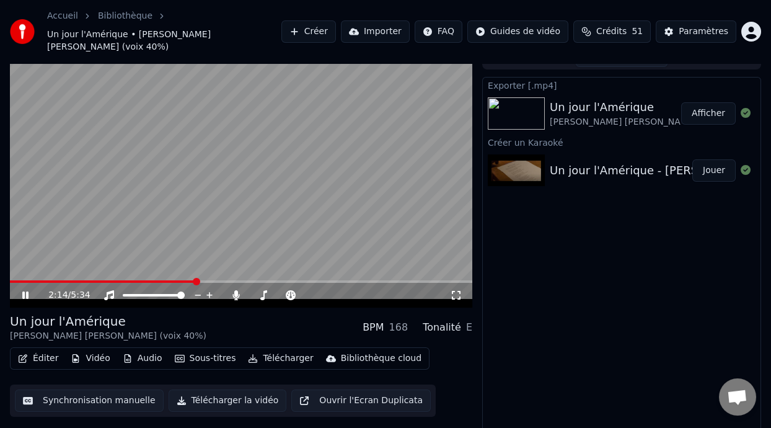
click at [17, 280] on span at bounding box center [103, 281] width 186 height 2
click at [40, 280] on span at bounding box center [241, 281] width 462 height 2
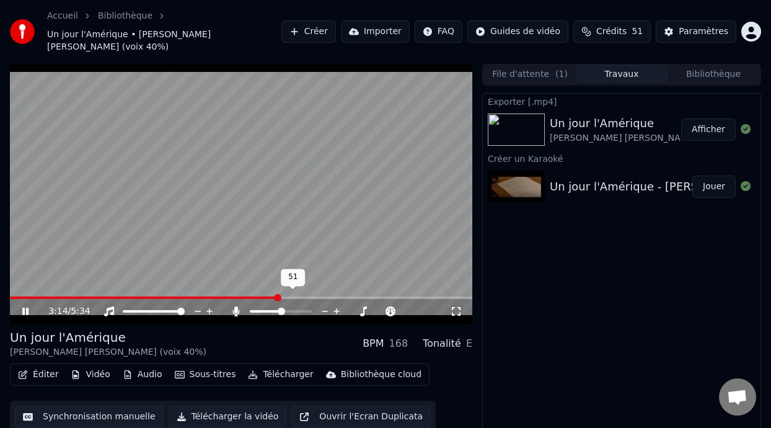
click at [281, 307] on span at bounding box center [281, 310] width 7 height 7
click at [236, 306] on icon at bounding box center [236, 311] width 7 height 10
click at [236, 306] on icon at bounding box center [236, 311] width 12 height 10
click at [27, 296] on div "3:14 / 5:34" at bounding box center [241, 309] width 462 height 27
click at [27, 296] on span at bounding box center [145, 297] width 270 height 2
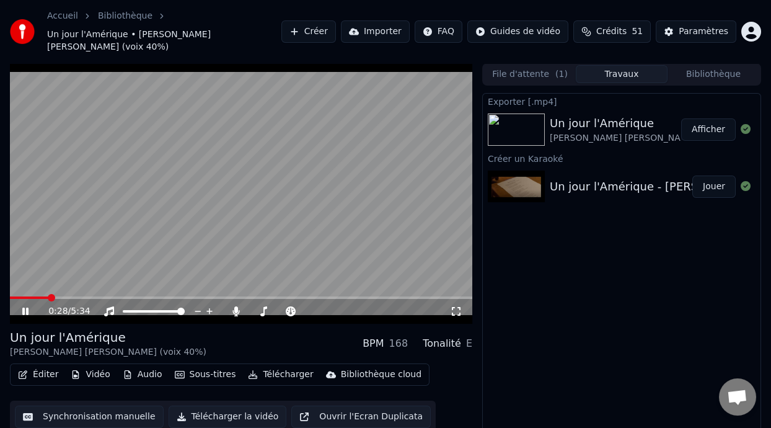
click at [48, 294] on span at bounding box center [51, 297] width 7 height 7
click at [64, 294] on span at bounding box center [66, 297] width 7 height 7
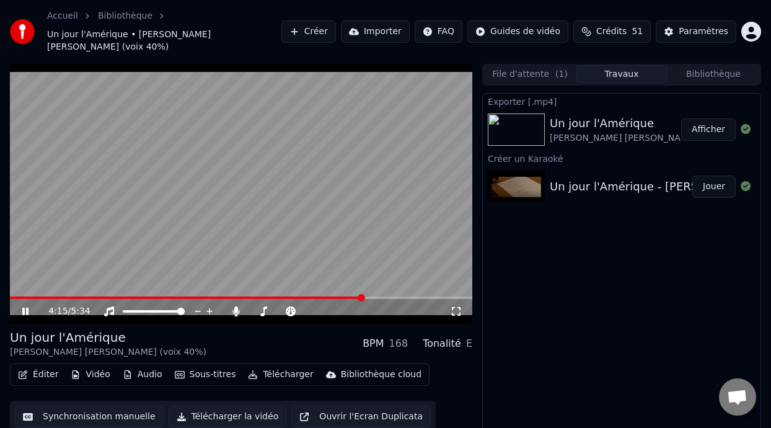
click at [24, 299] on div "4:15 / 5:34" at bounding box center [241, 311] width 462 height 25
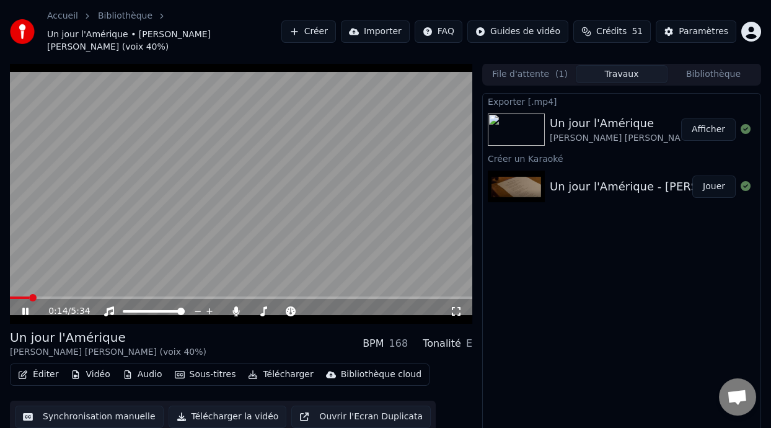
click at [29, 296] on span at bounding box center [19, 297] width 19 height 2
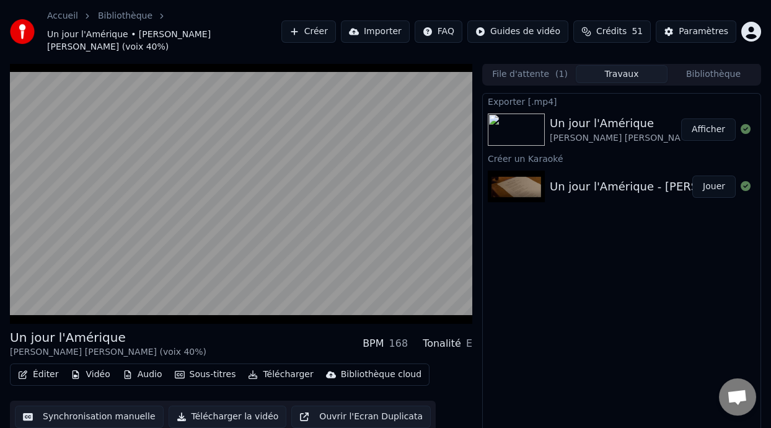
scroll to position [16, 0]
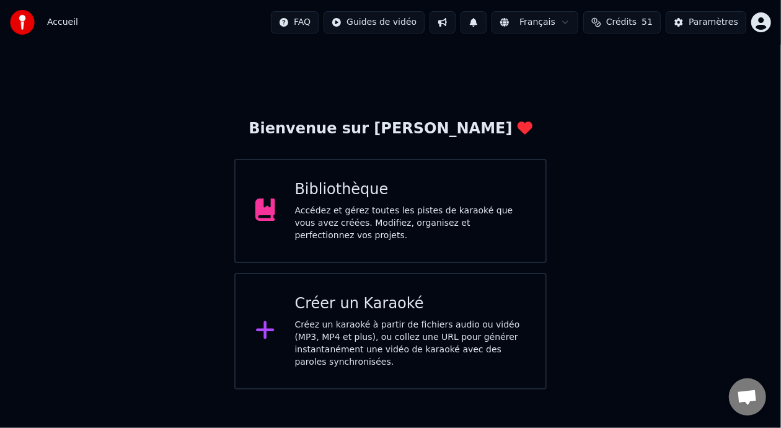
click at [375, 200] on div "Bibliothèque" at bounding box center [410, 190] width 231 height 20
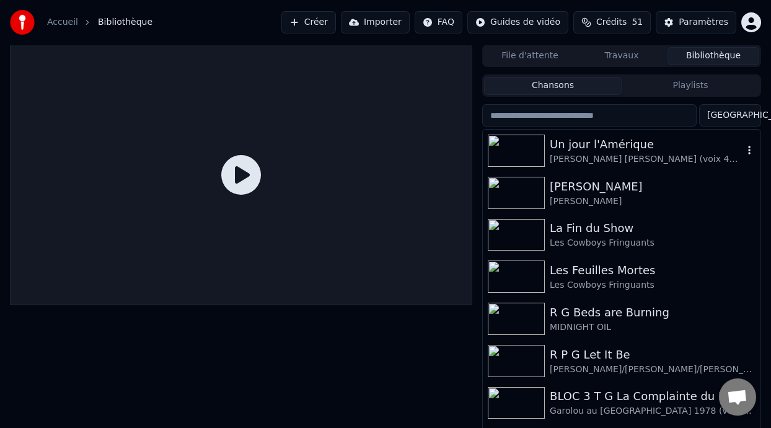
click at [586, 149] on div "Un jour l'Amérique" at bounding box center [646, 144] width 193 height 17
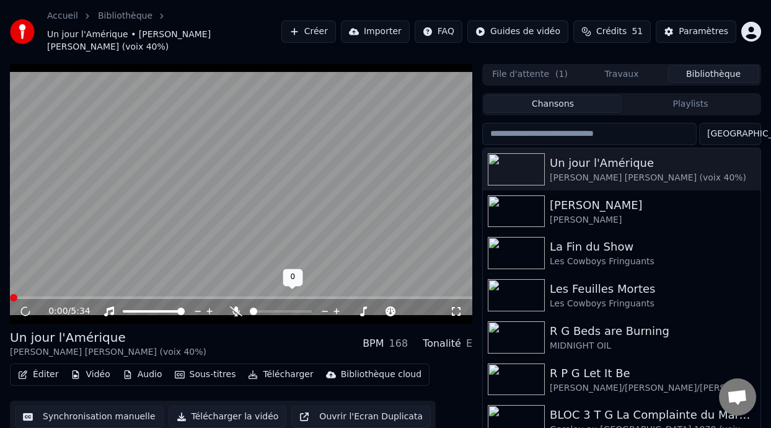
click at [235, 306] on icon at bounding box center [236, 311] width 12 height 10
click at [27, 307] on icon at bounding box center [25, 310] width 6 height 7
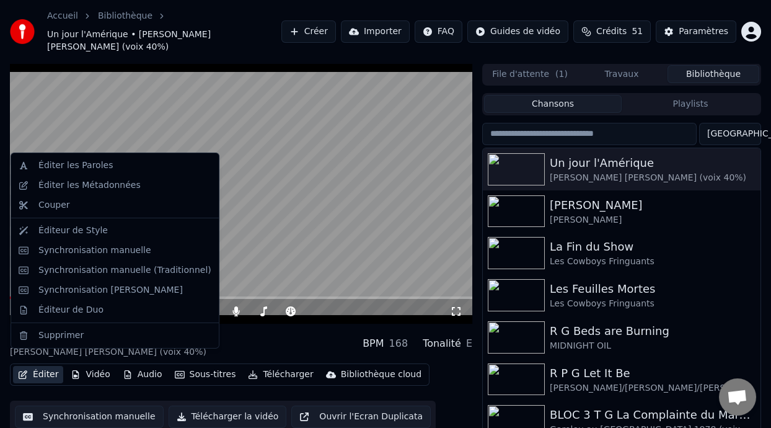
click at [48, 366] on button "Éditer" at bounding box center [38, 374] width 50 height 17
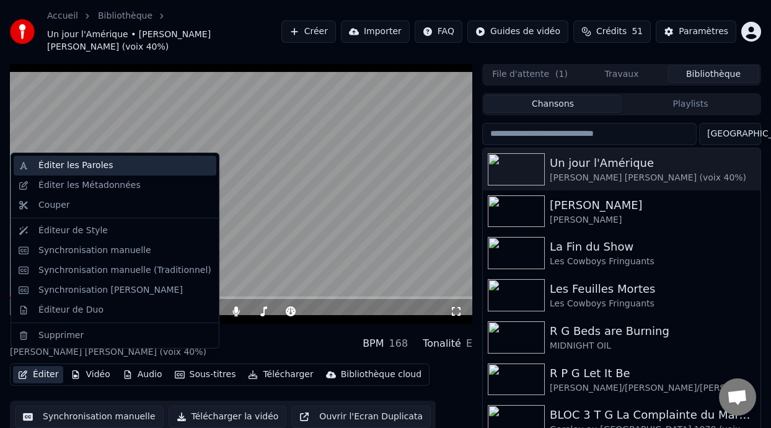
click at [110, 169] on div "Éditer les Paroles" at bounding box center [124, 165] width 173 height 12
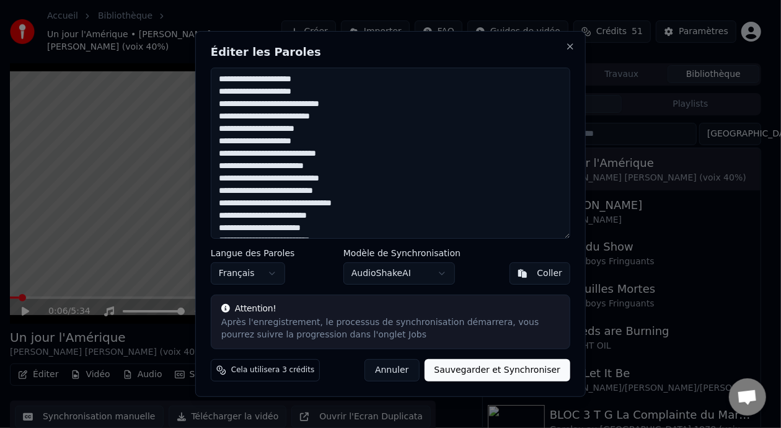
click at [437, 274] on body "Accueil Bibliothèque Un jour l'Amérique • Steve Veilleux KAIN (voix 40%) Créer …" at bounding box center [385, 214] width 771 height 428
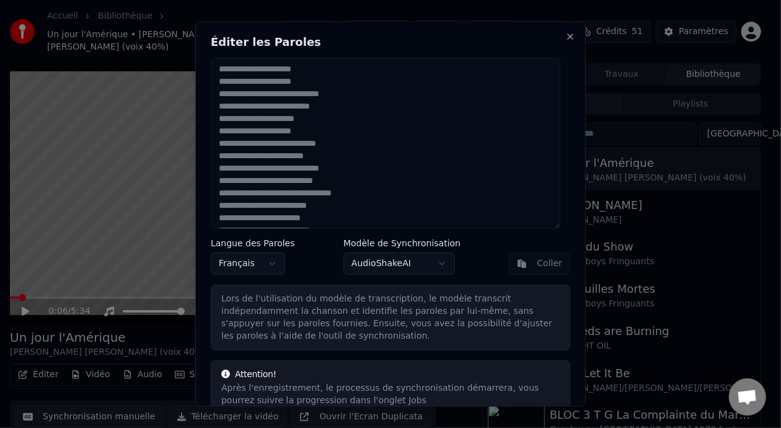
click at [299, 149] on textarea "**********" at bounding box center [385, 143] width 349 height 171
click at [436, 264] on body "Accueil Bibliothèque Un jour l'Amérique • Steve Veilleux KAIN (voix 40%) Créer …" at bounding box center [385, 214] width 771 height 428
click at [439, 263] on body "Accueil Bibliothèque Un jour l'Amérique • Steve Veilleux KAIN (voix 40%) Créer …" at bounding box center [385, 214] width 771 height 428
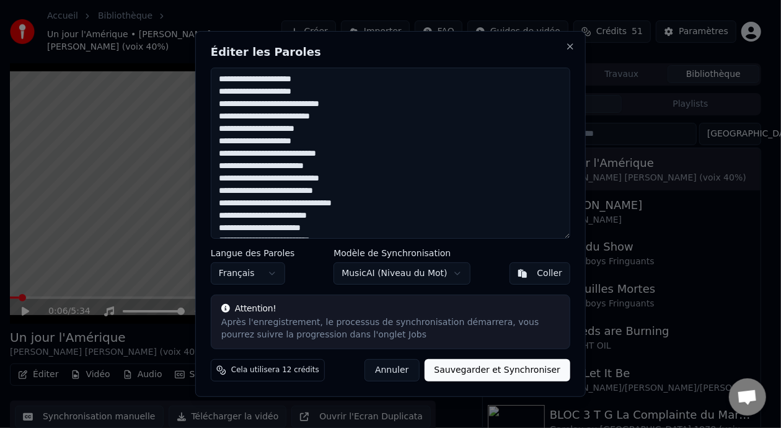
click at [447, 276] on body "Accueil Bibliothèque Un jour l'Amérique • Steve Veilleux KAIN (voix 40%) Créer …" at bounding box center [385, 214] width 771 height 428
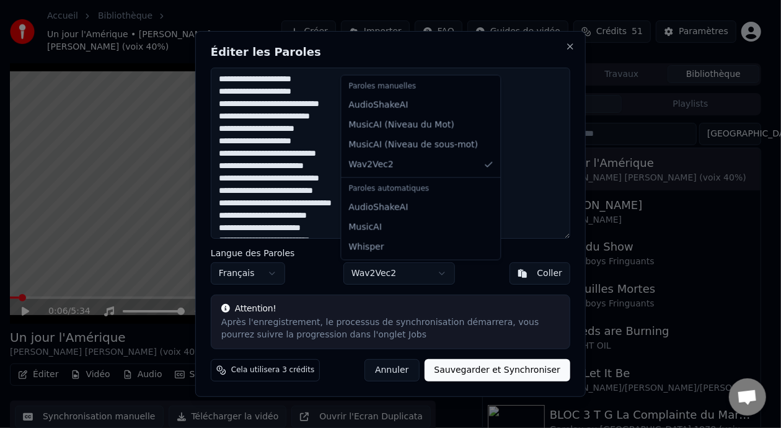
click at [441, 278] on body "Accueil Bibliothèque Un jour l'Amérique • Steve Veilleux KAIN (voix 40%) Créer …" at bounding box center [385, 214] width 771 height 428
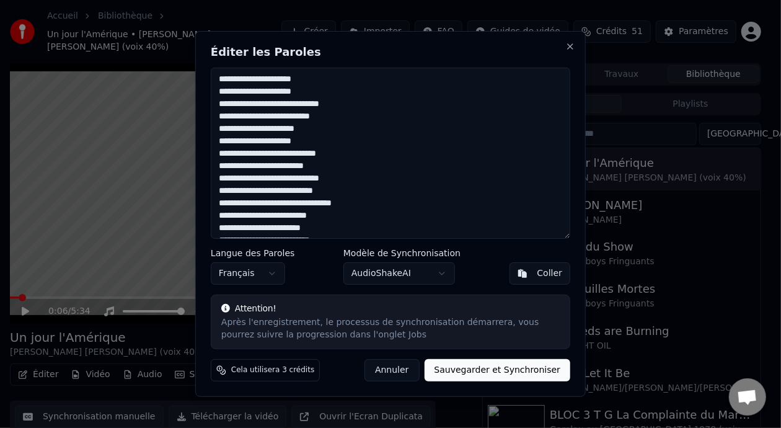
click at [403, 371] on button "Annuler" at bounding box center [391, 370] width 55 height 22
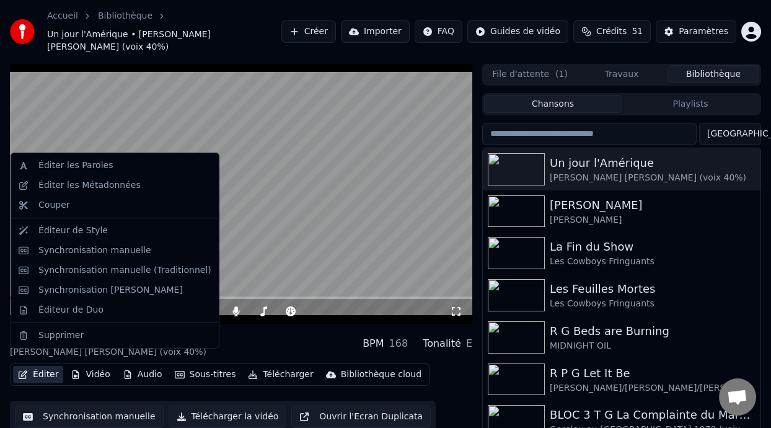
click at [49, 366] on button "Éditer" at bounding box center [38, 374] width 50 height 17
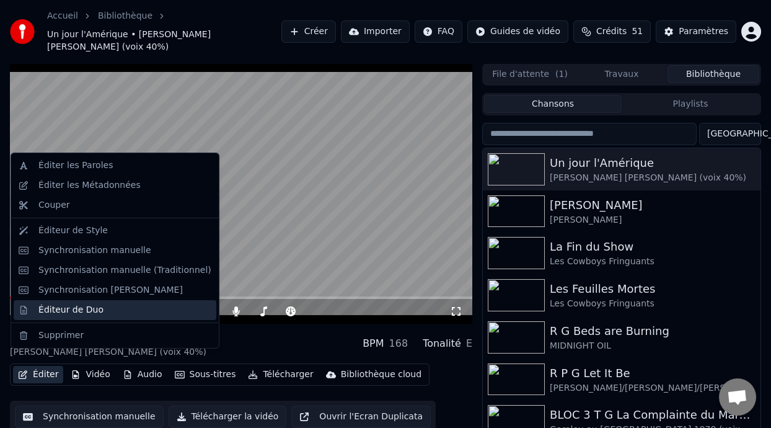
click at [90, 315] on div "Éditeur de Duo" at bounding box center [70, 310] width 65 height 12
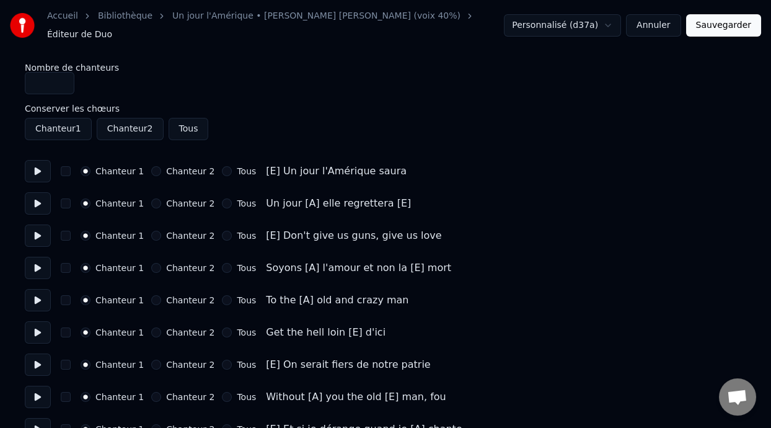
click at [123, 167] on label "Chanteur 1" at bounding box center [119, 171] width 48 height 9
click at [90, 166] on button "Chanteur 1" at bounding box center [86, 171] width 10 height 10
click at [177, 167] on label "Chanteur 2" at bounding box center [190, 171] width 48 height 9
click at [161, 166] on button "Chanteur 2" at bounding box center [156, 171] width 10 height 10
click at [177, 167] on label "Chanteur 2" at bounding box center [190, 171] width 48 height 9
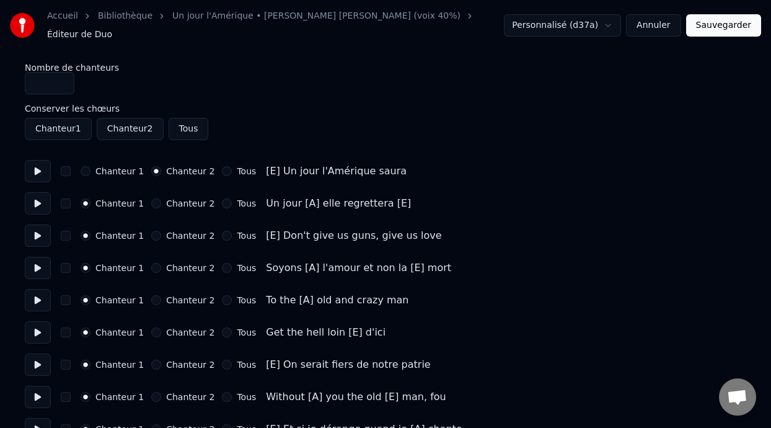
click at [161, 166] on button "Chanteur 2" at bounding box center [156, 171] width 10 height 10
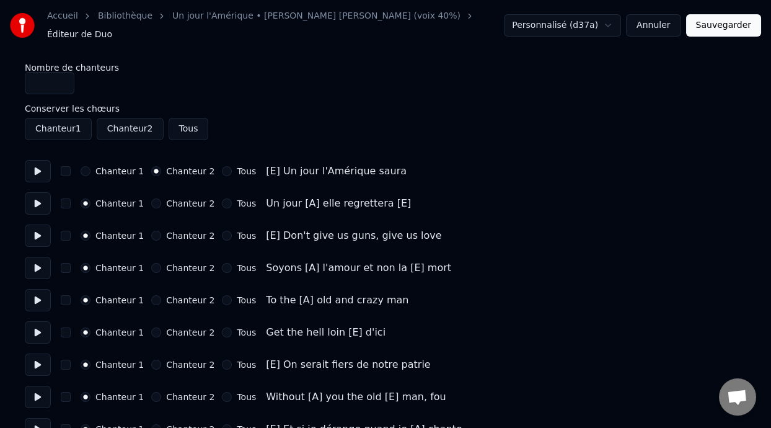
click at [656, 20] on button "Annuler" at bounding box center [653, 25] width 55 height 22
